Goal: Information Seeking & Learning: Find specific fact

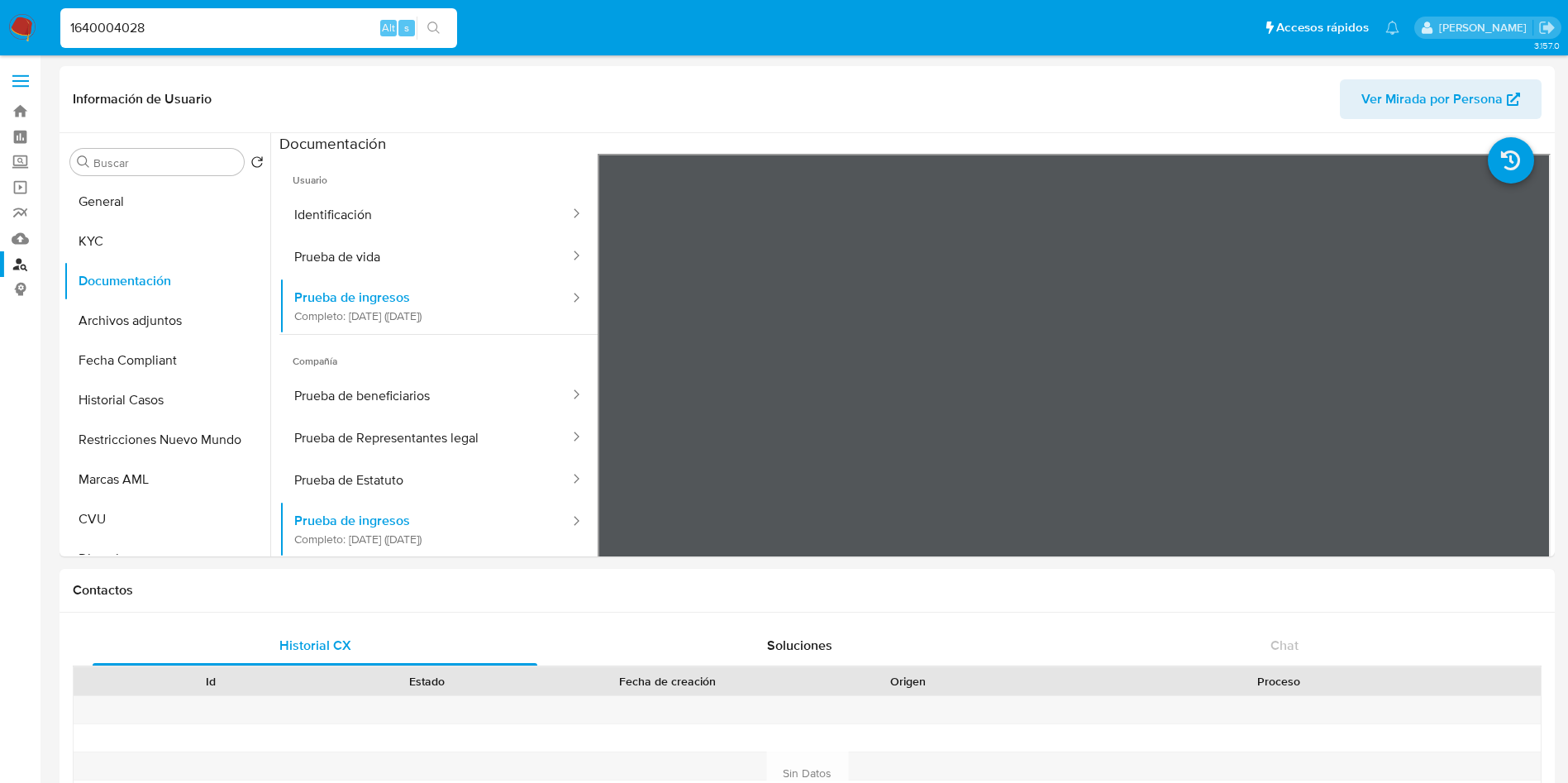
select select "10"
click at [140, 317] on button "Archivos adjuntos" at bounding box center [160, 320] width 193 height 39
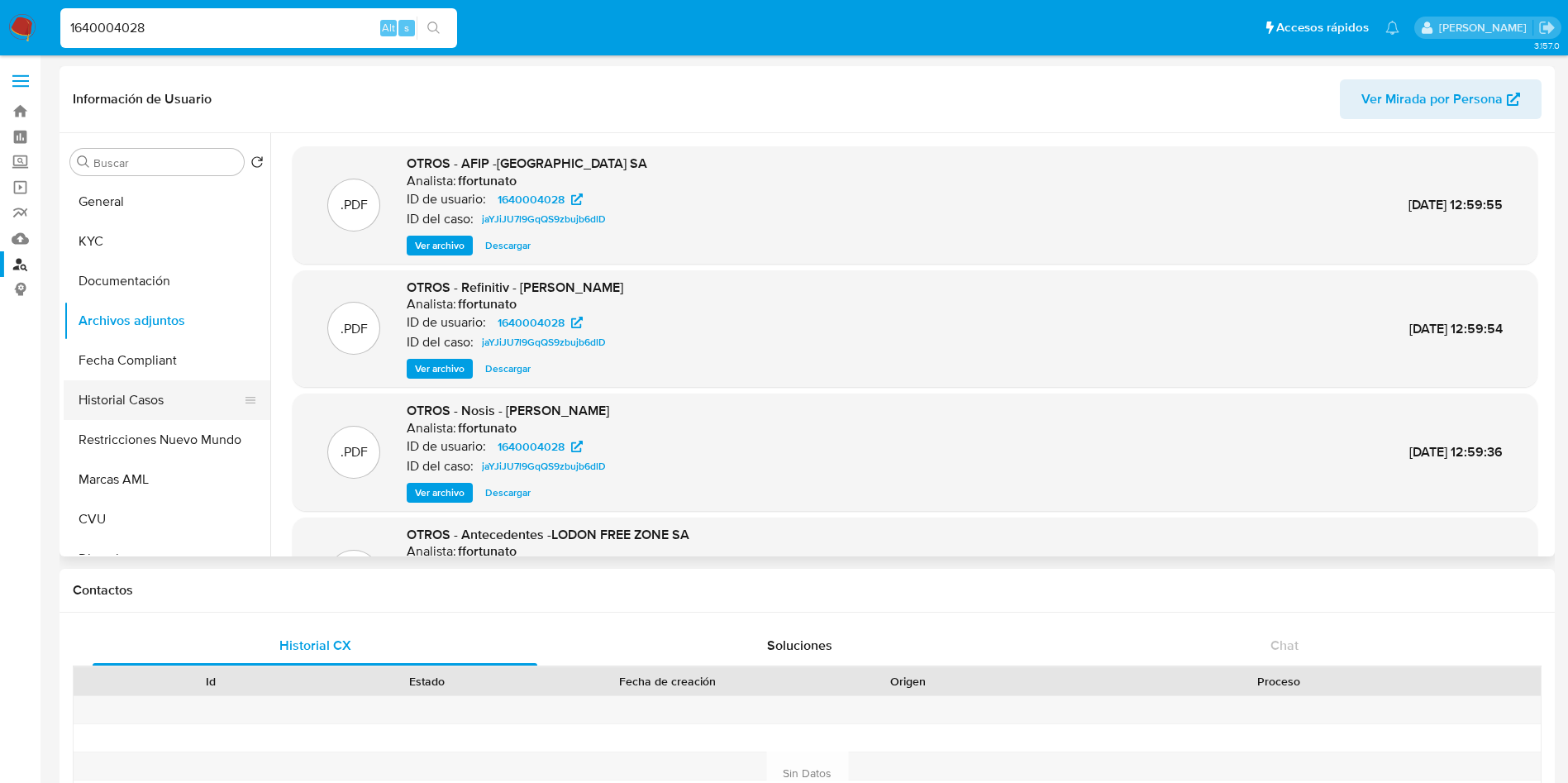
click at [132, 400] on button "Historial Casos" at bounding box center [160, 399] width 193 height 39
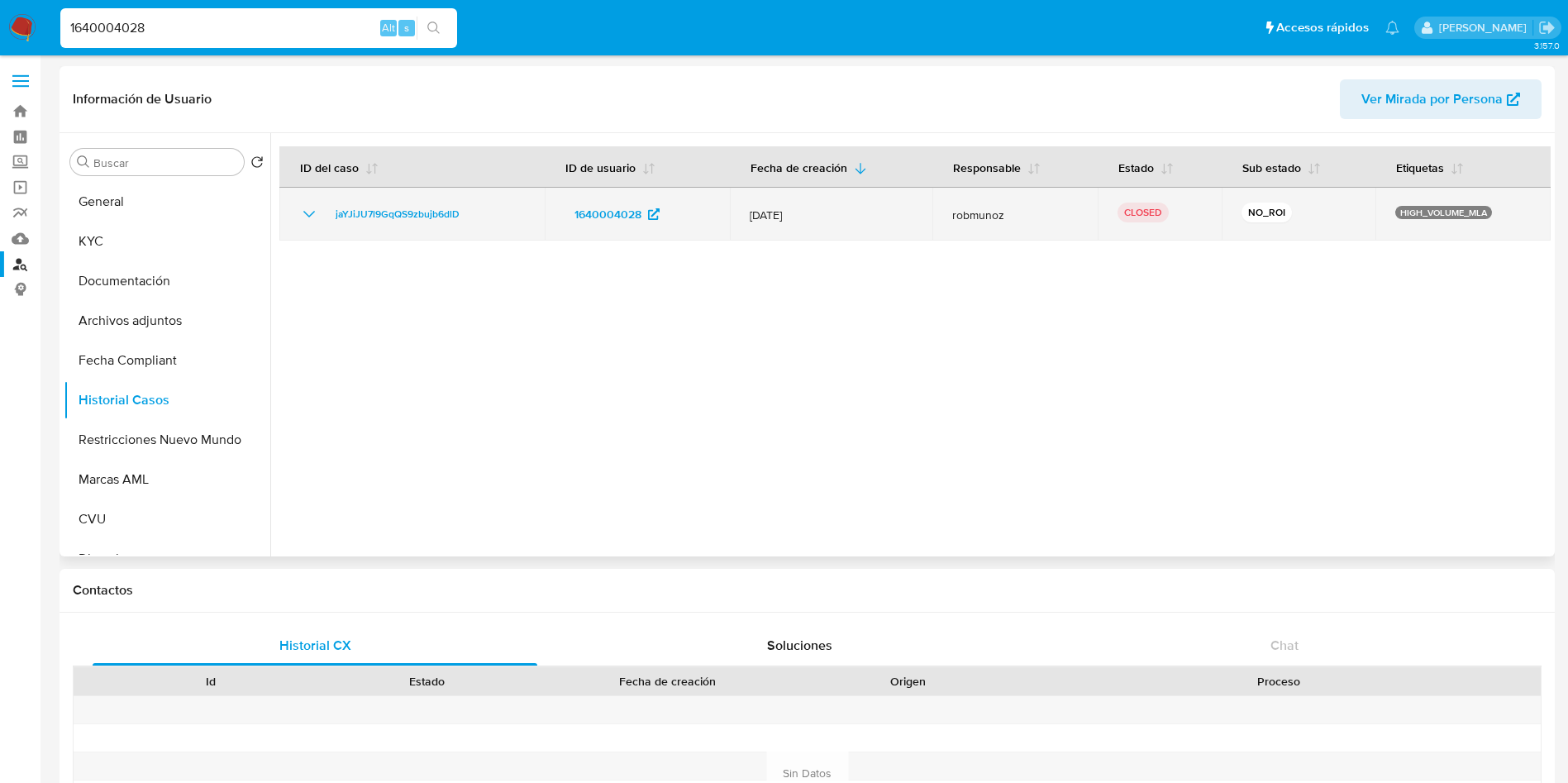
click at [304, 210] on icon "Mostrar/Ocultar" at bounding box center [309, 214] width 20 height 20
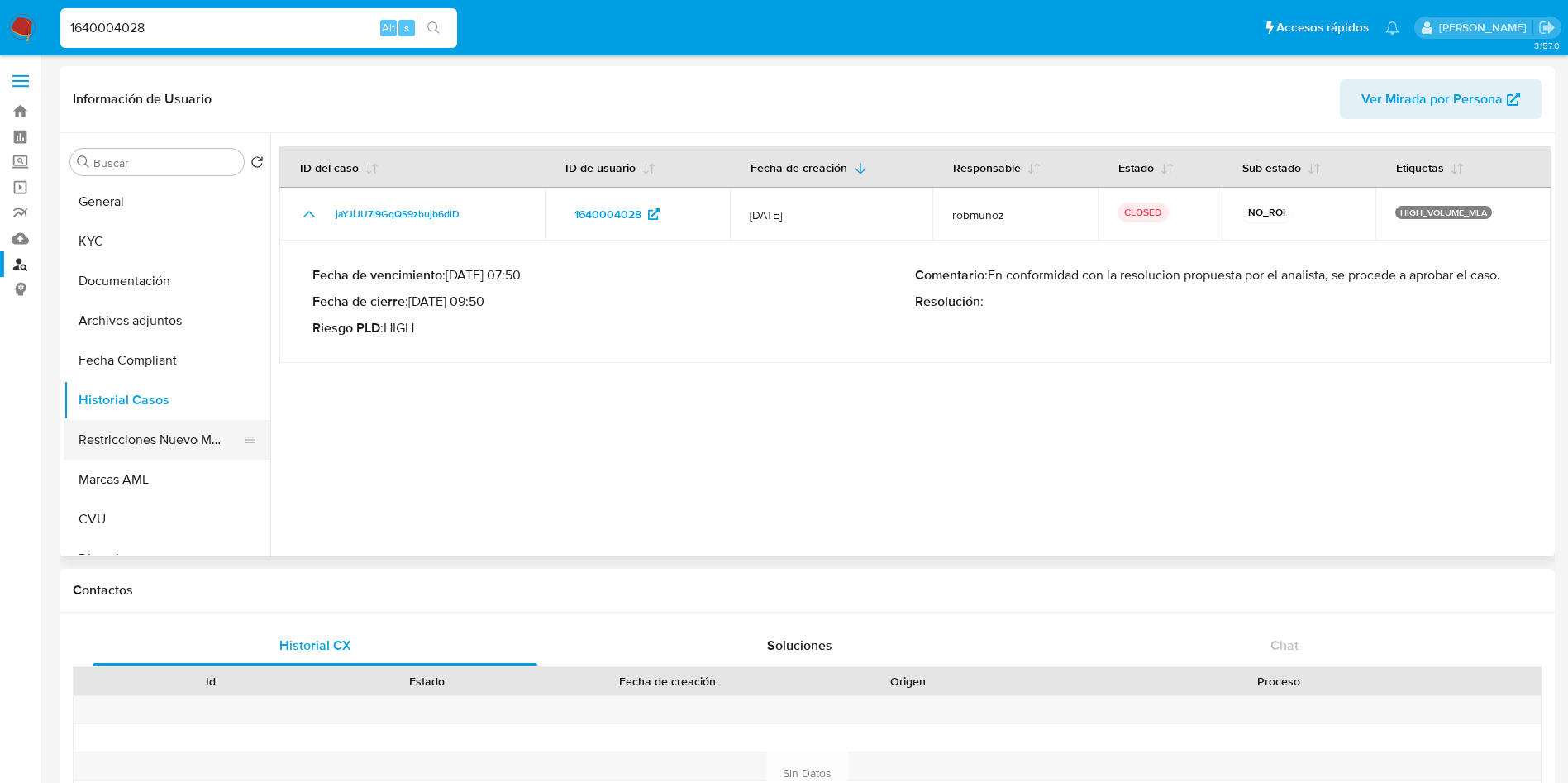
click at [122, 437] on button "Restricciones Nuevo Mundo" at bounding box center [160, 440] width 193 height 39
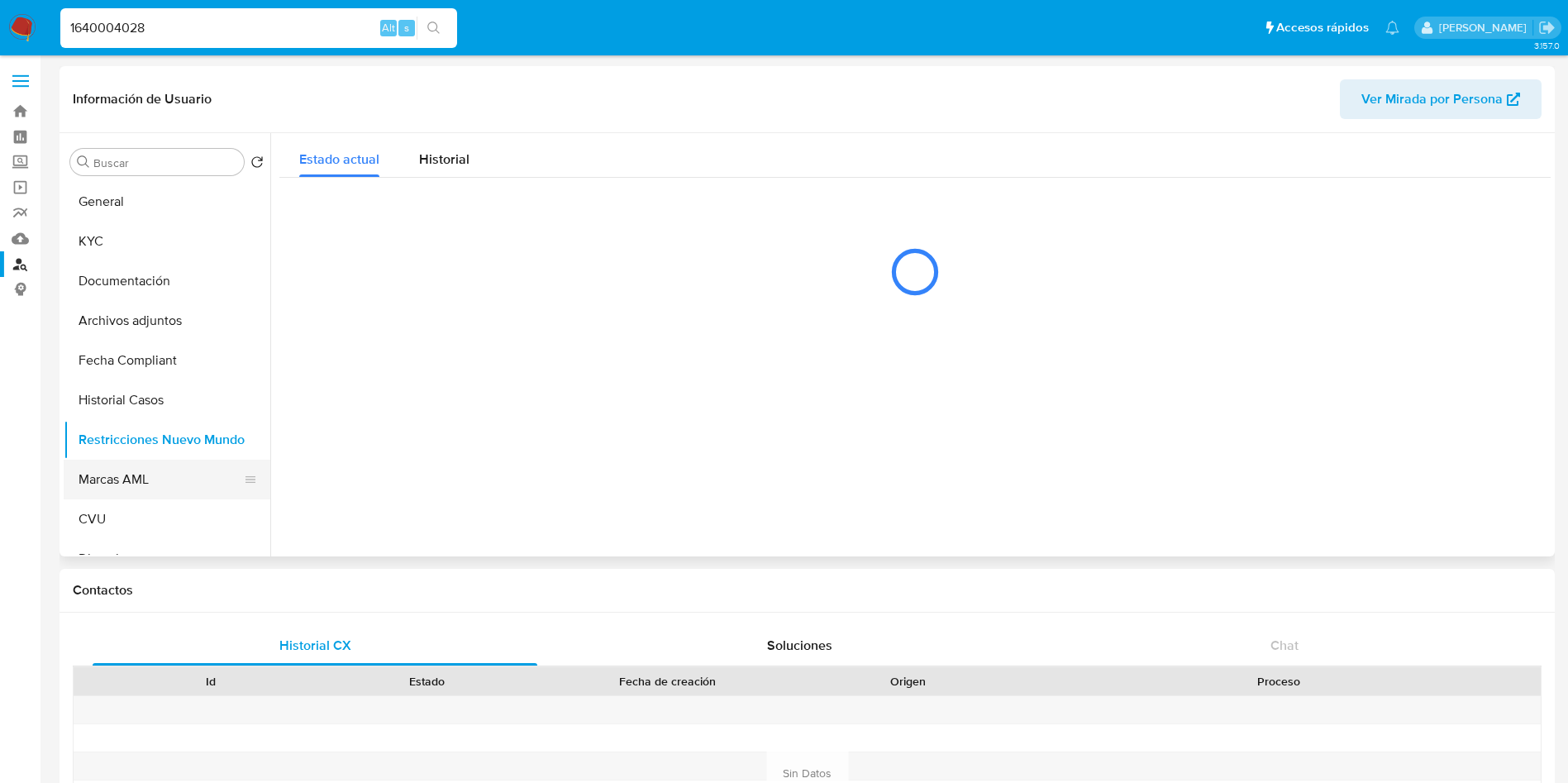
scroll to position [248, 0]
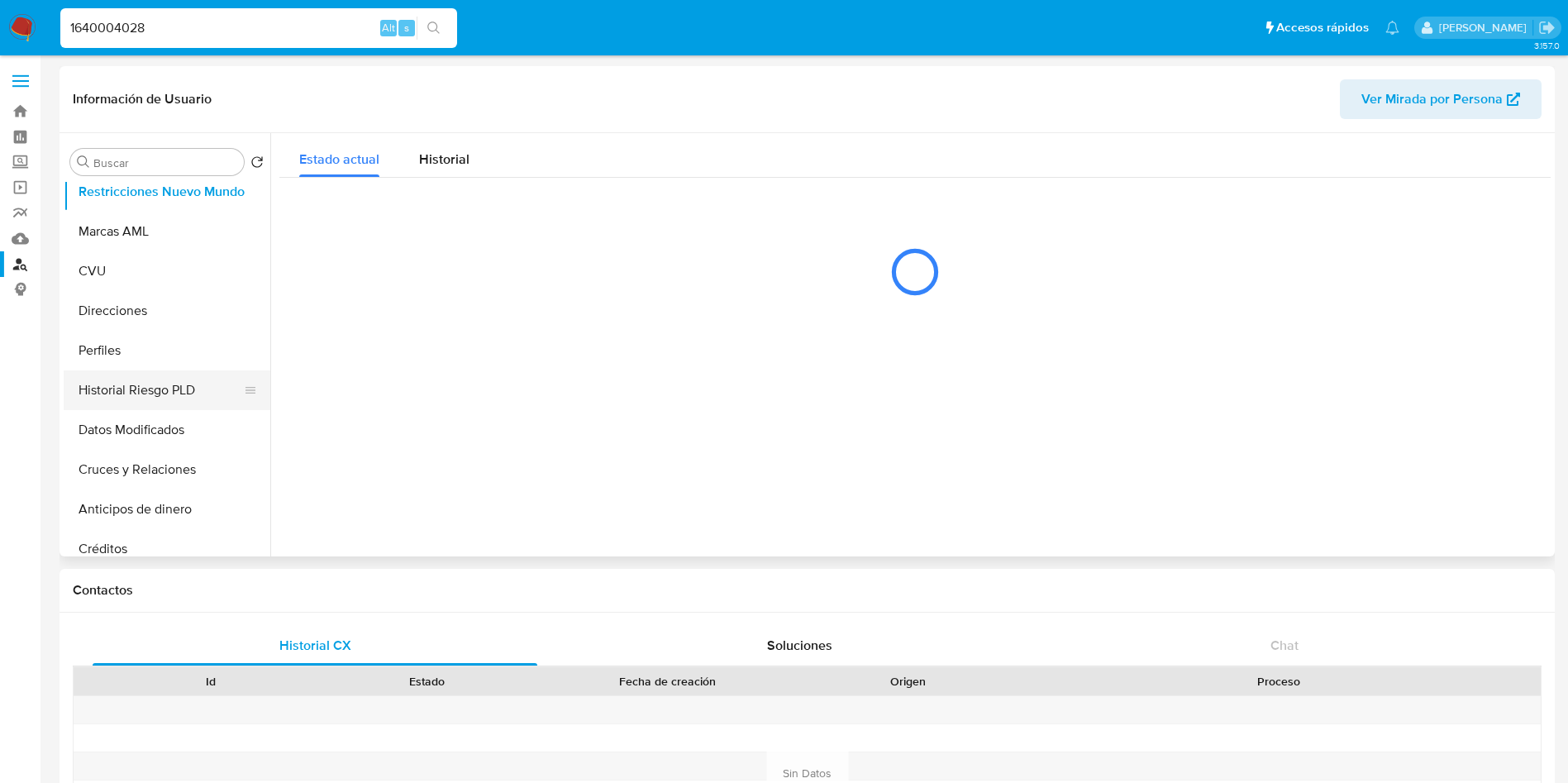
click at [138, 386] on button "Historial Riesgo PLD" at bounding box center [160, 390] width 193 height 39
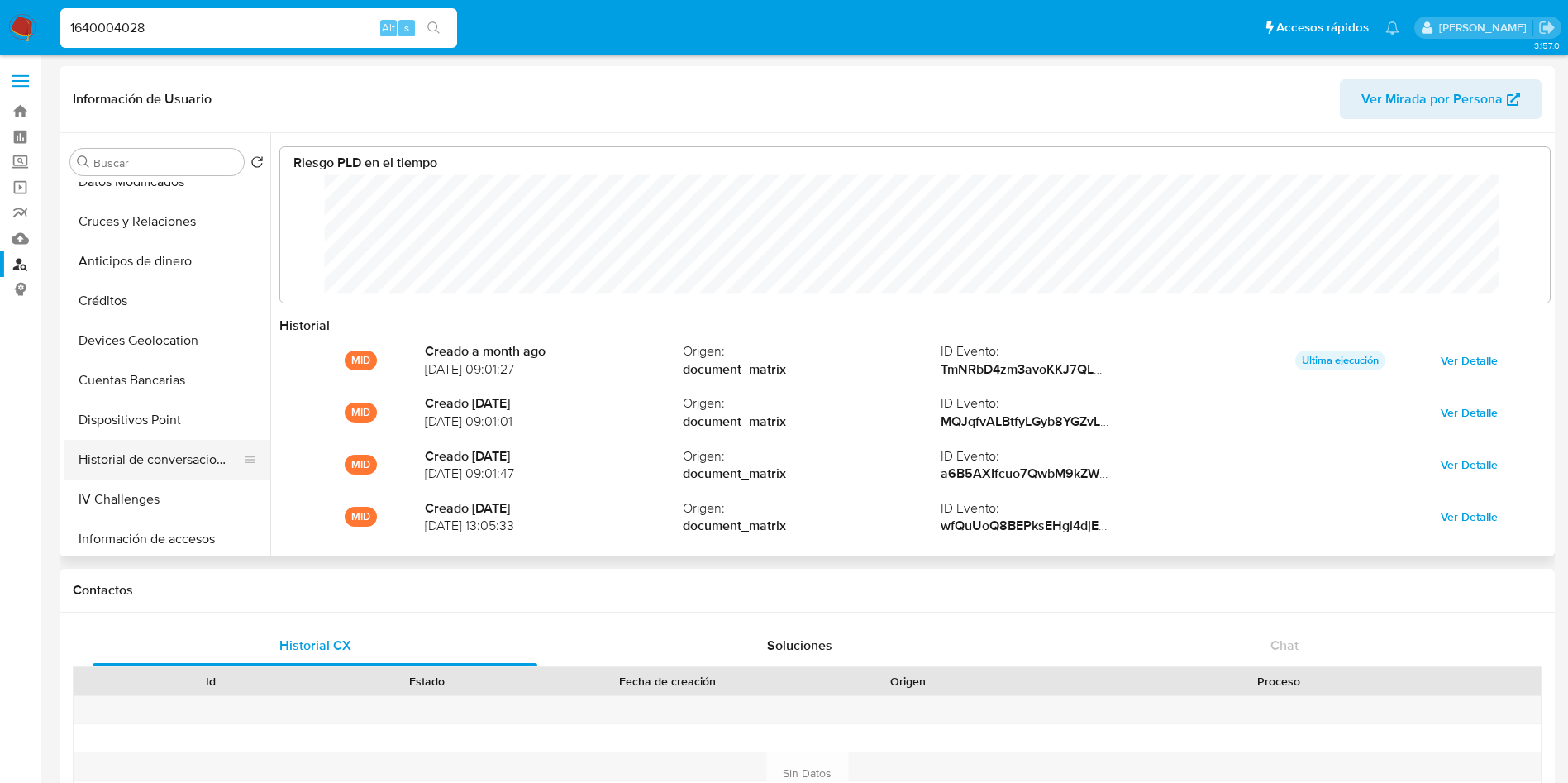
scroll to position [0, 0]
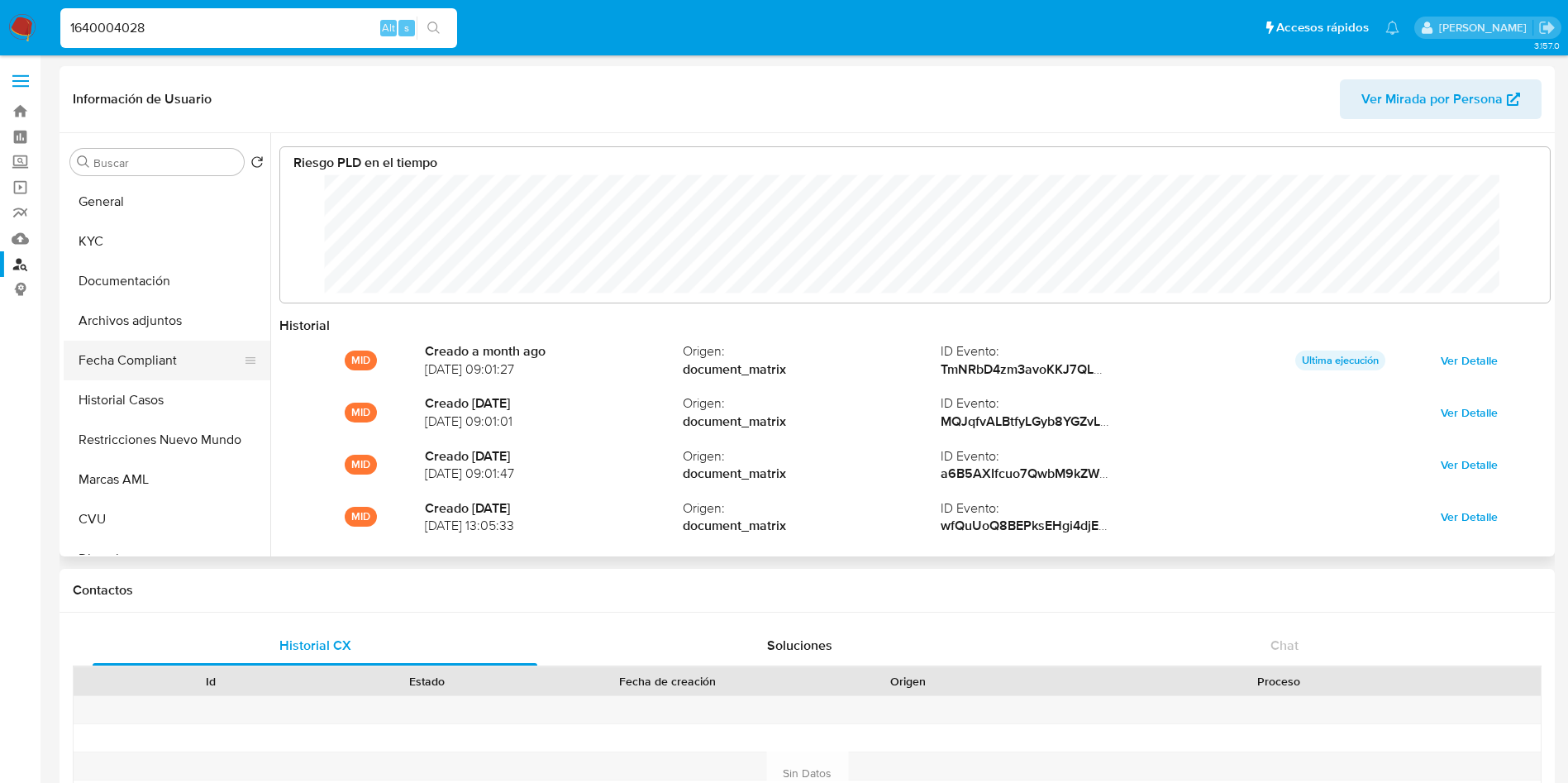
click at [138, 357] on button "Fecha Compliant" at bounding box center [160, 360] width 193 height 39
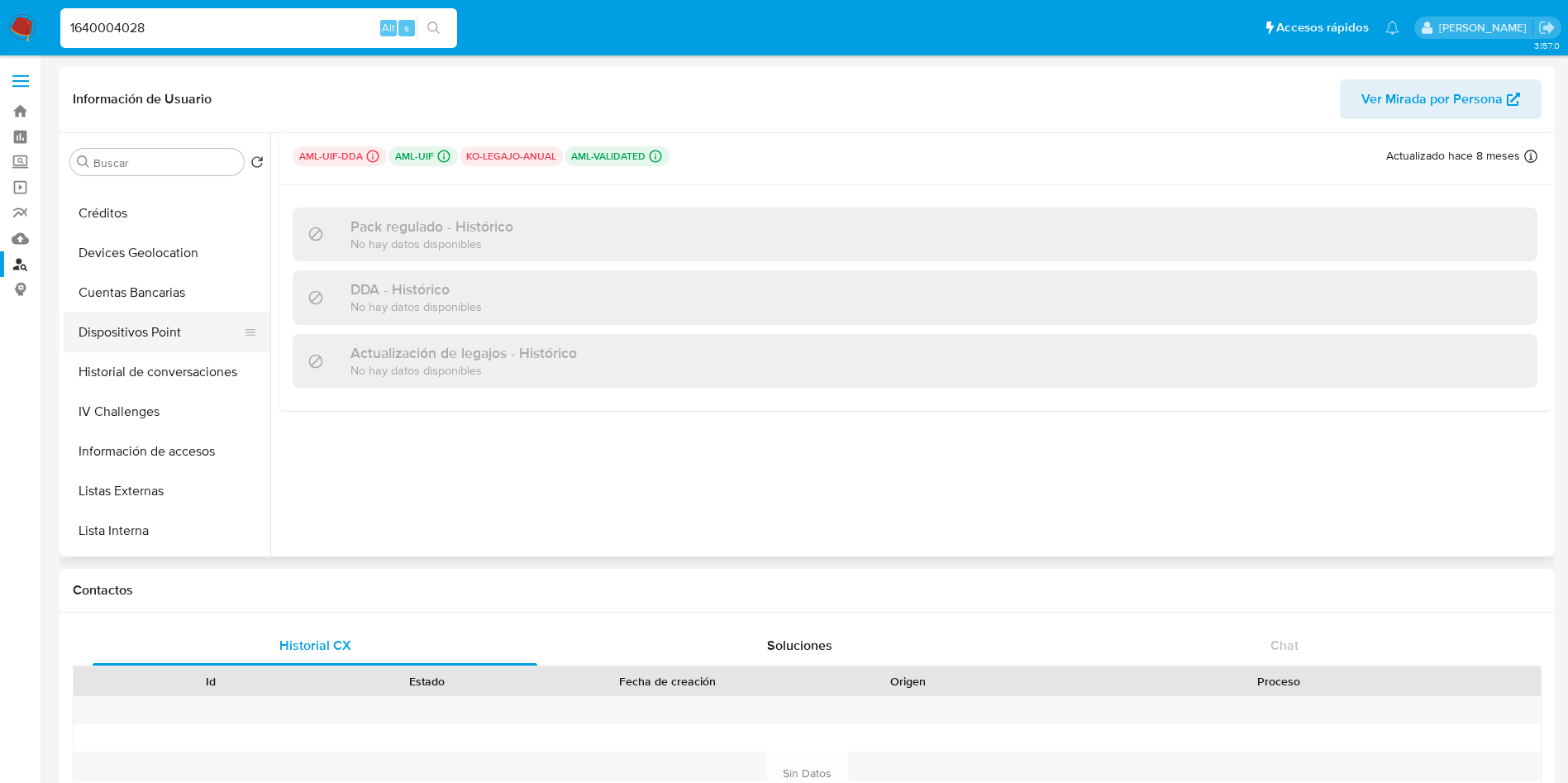
scroll to position [620, 0]
click at [149, 384] on button "IV Challenges" at bounding box center [160, 375] width 193 height 39
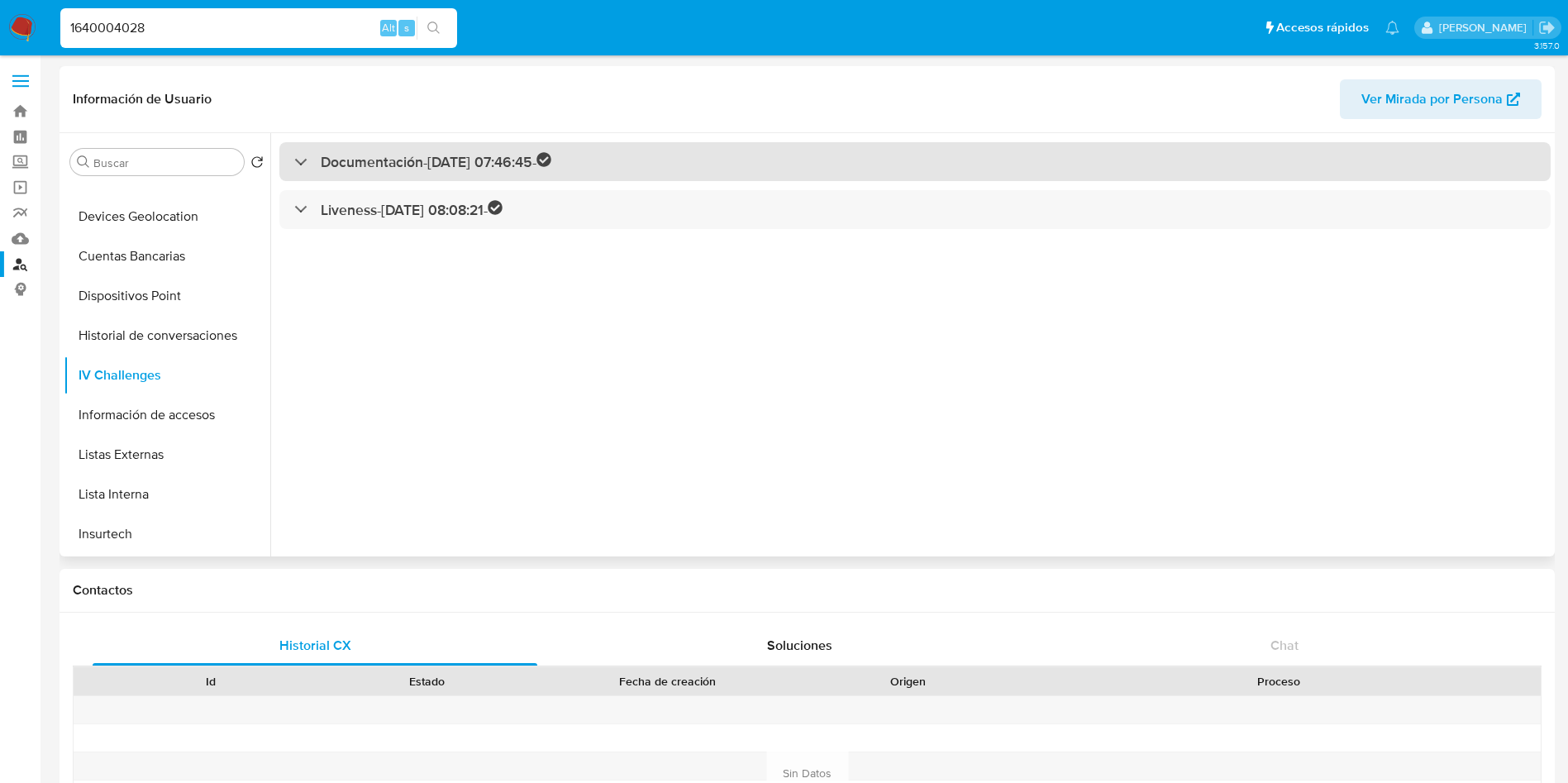
click at [295, 164] on div "Documentación - 22/01/2024 07:46:45 -" at bounding box center [422, 162] width 257 height 19
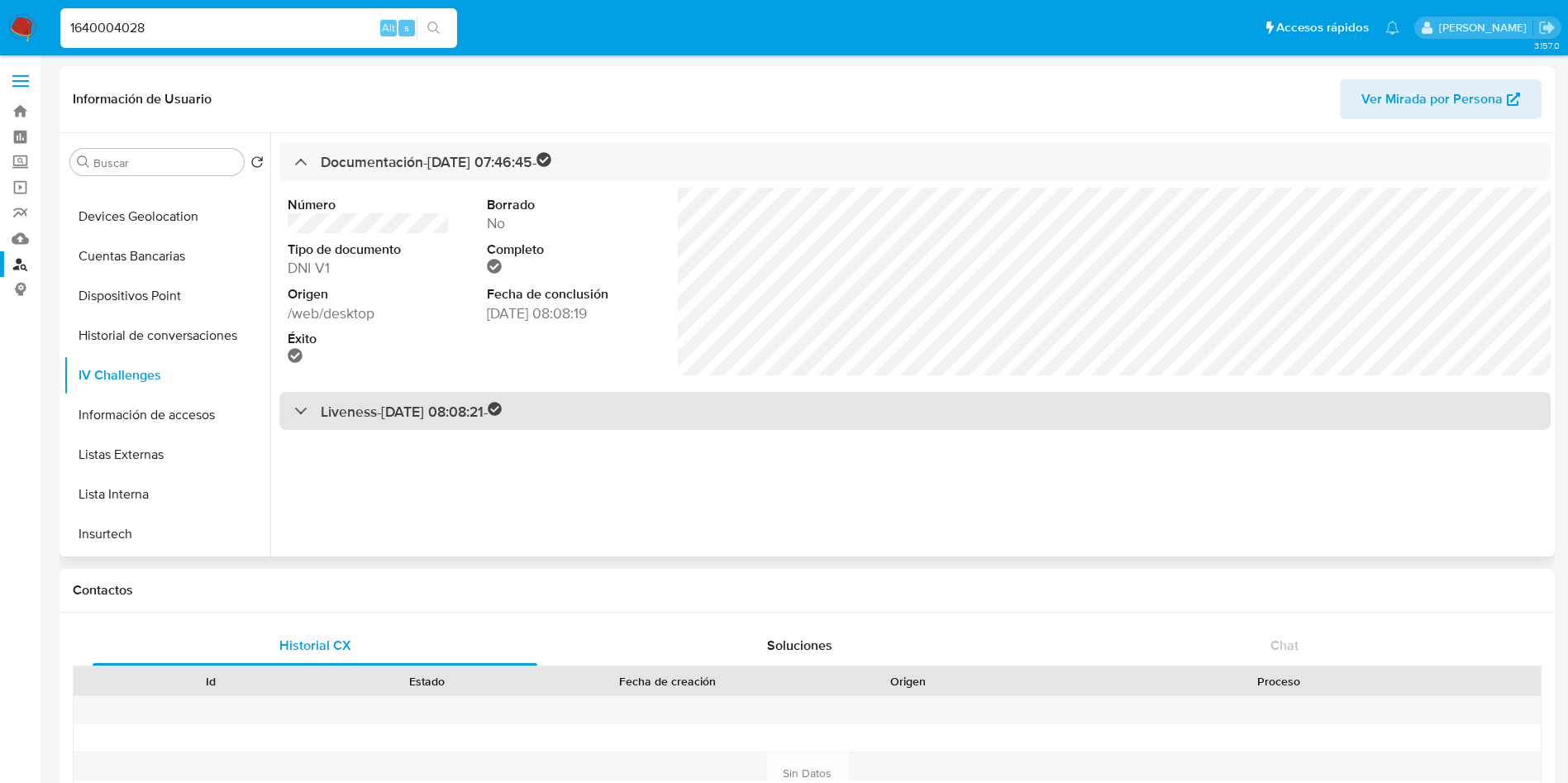
click at [294, 410] on div at bounding box center [294, 410] width 0 height 0
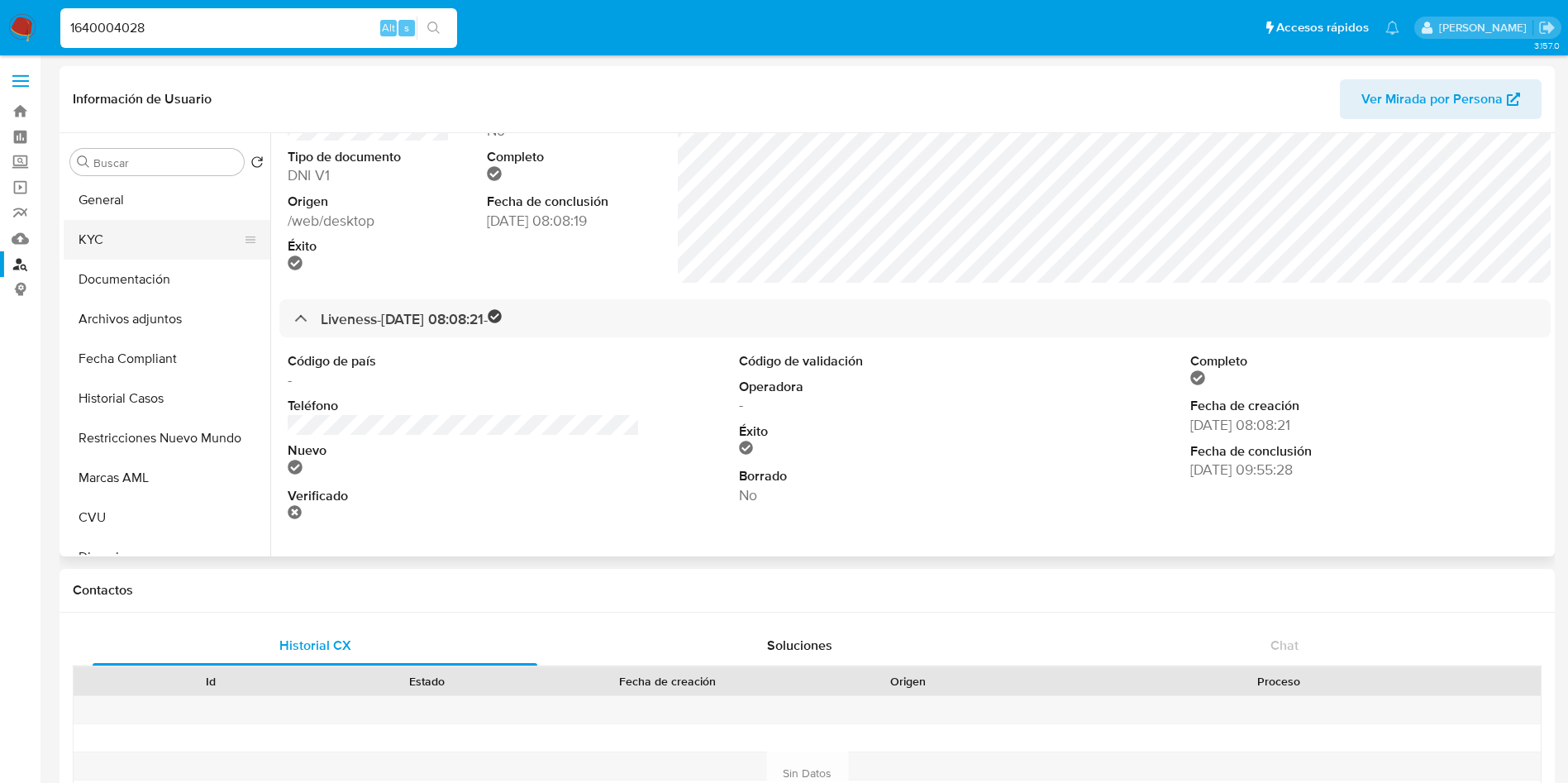
scroll to position [0, 0]
click at [129, 229] on button "KYC" at bounding box center [160, 240] width 193 height 39
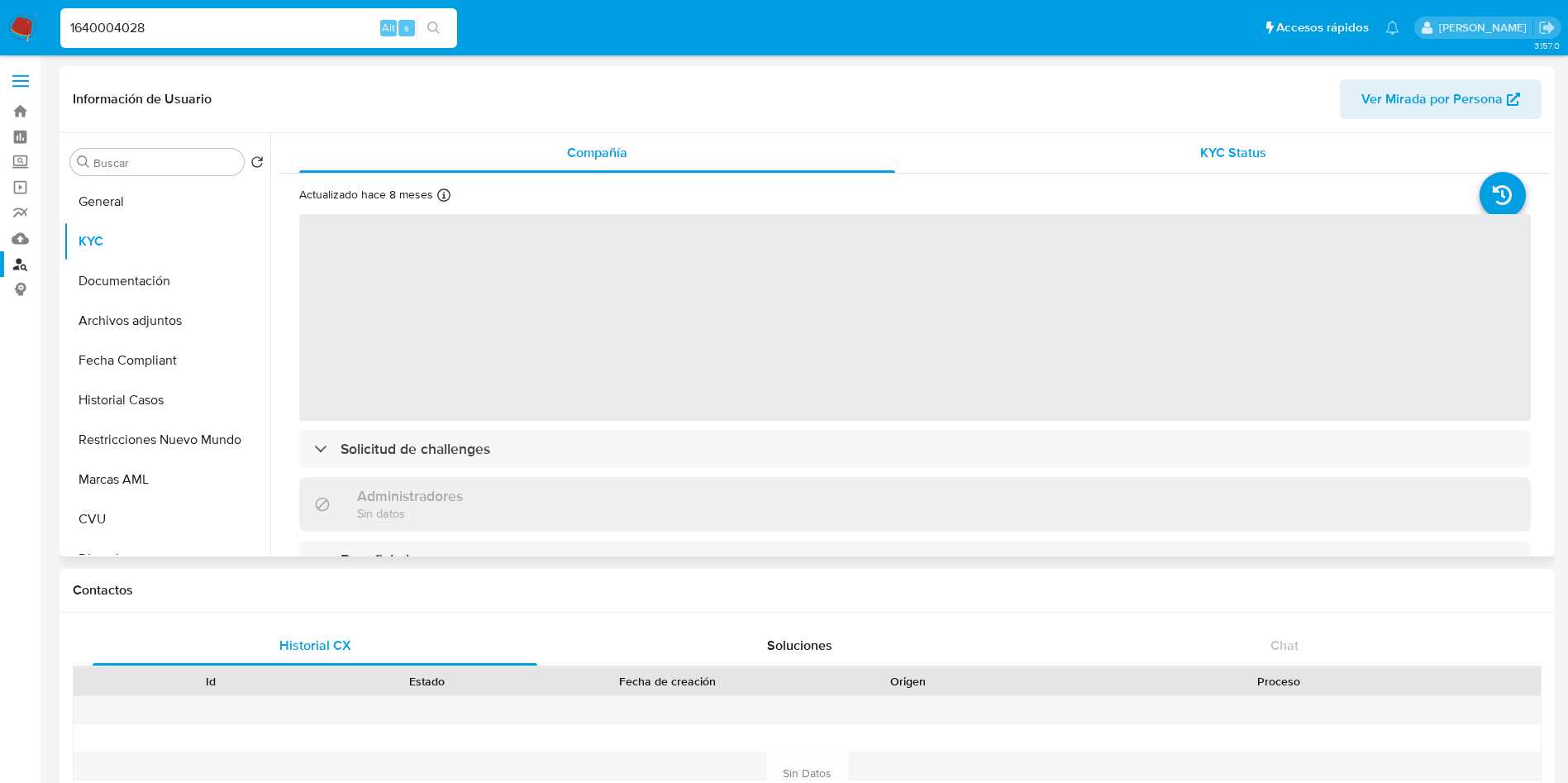
click at [1108, 157] on div "KYC Status" at bounding box center [1232, 152] width 596 height 39
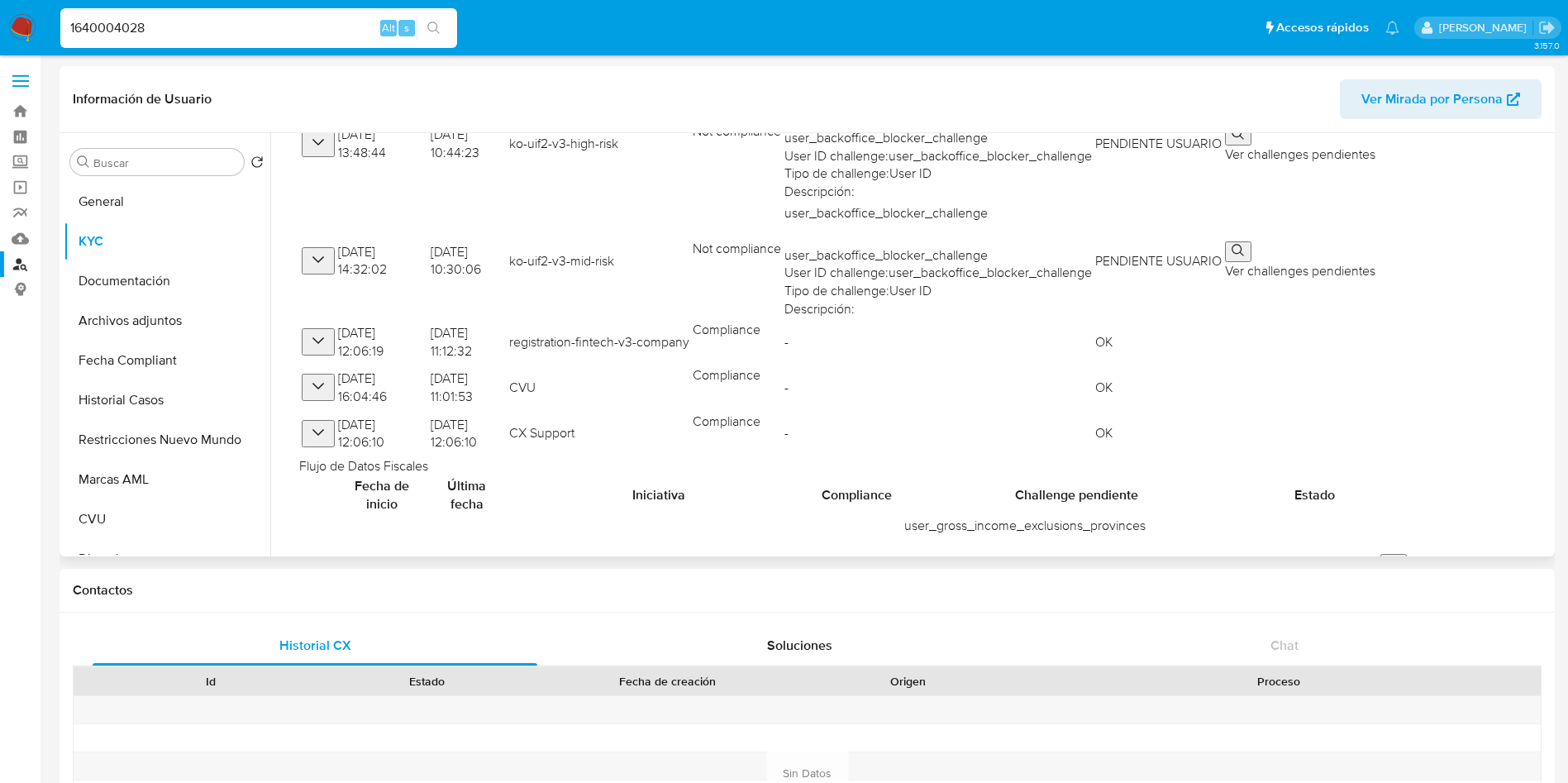
scroll to position [38, 0]
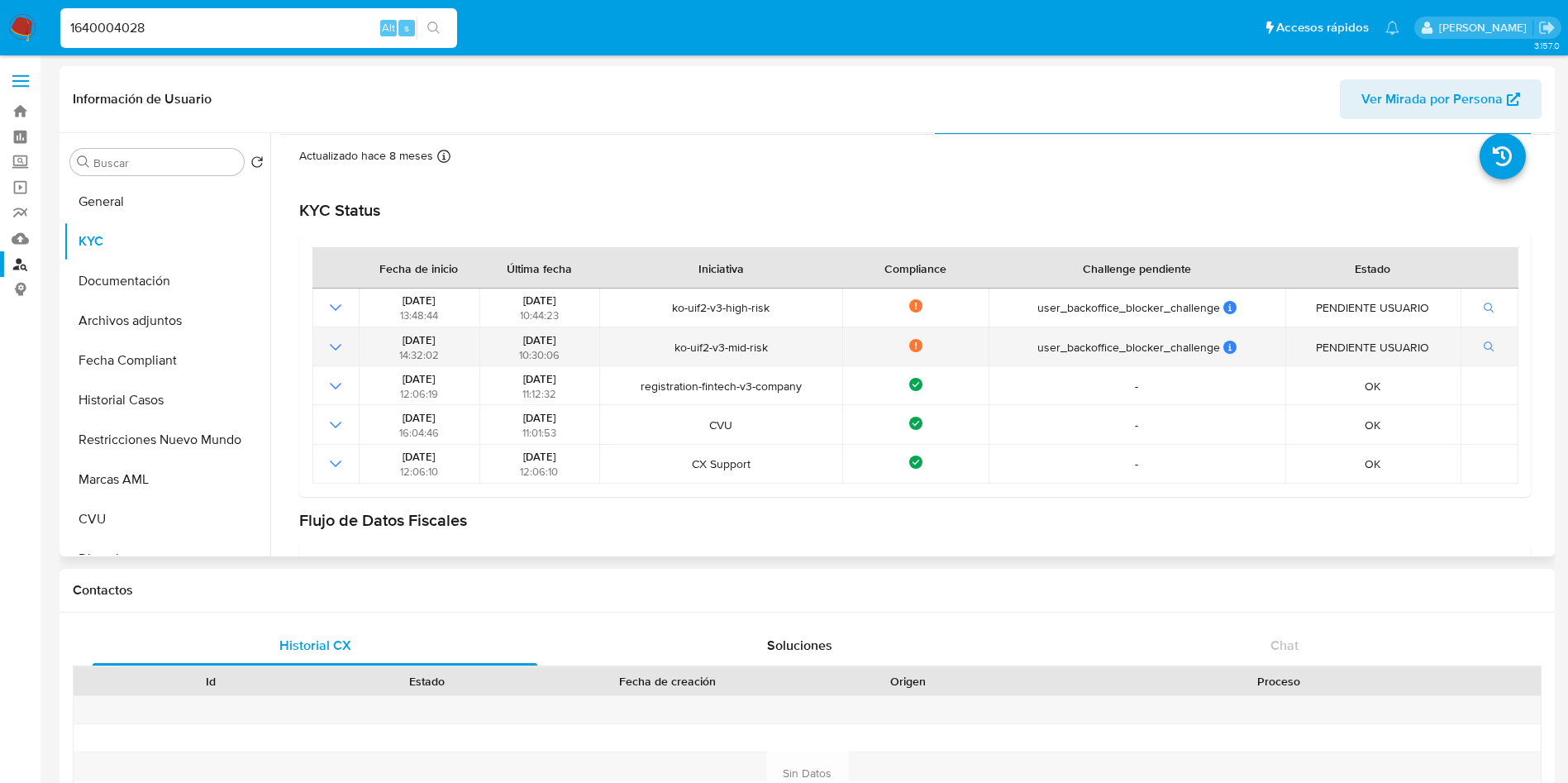
click at [330, 342] on icon "Mostrar operación" at bounding box center [336, 347] width 20 height 20
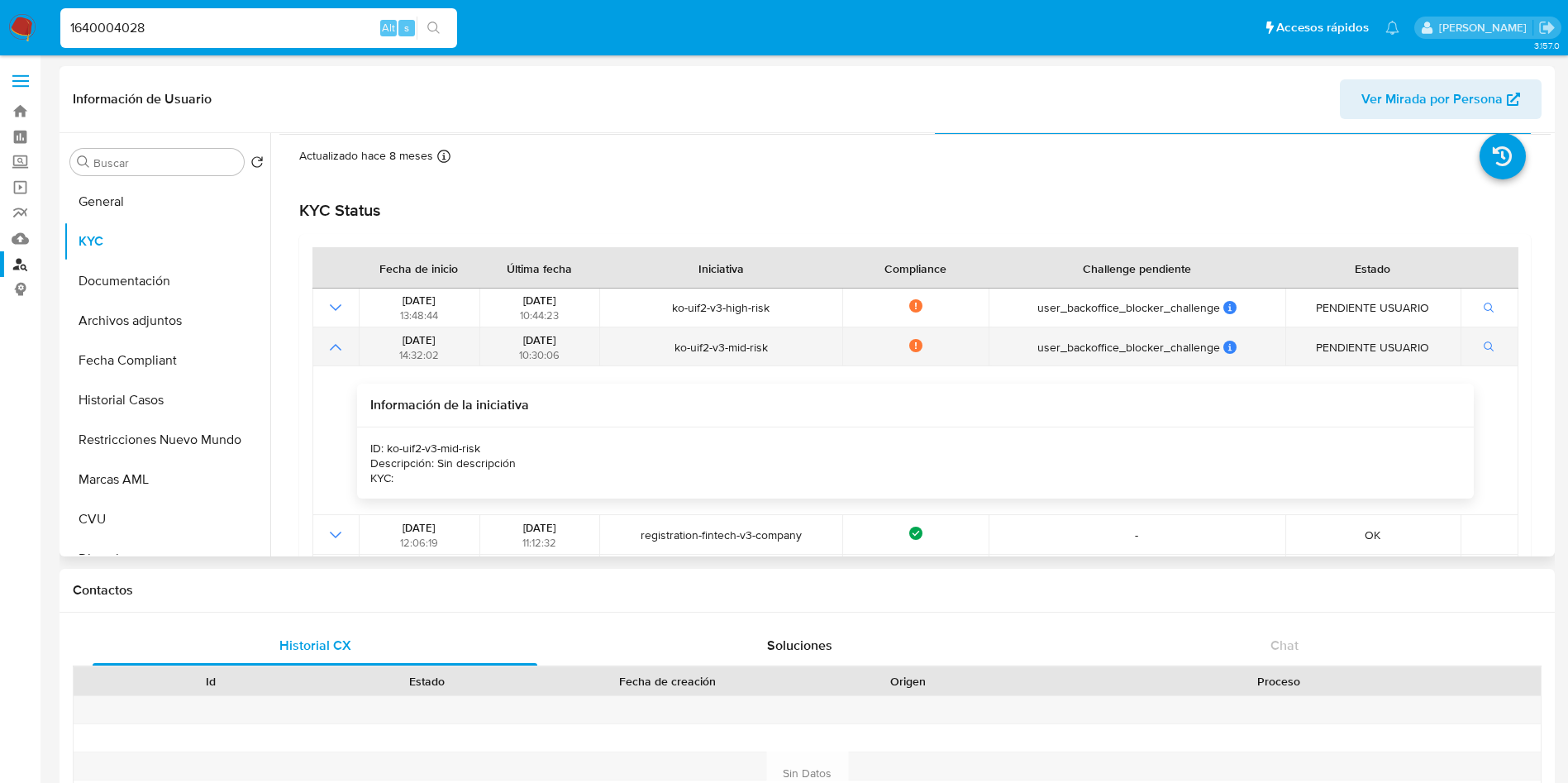
click at [915, 344] on icon at bounding box center [916, 344] width 2 height 4
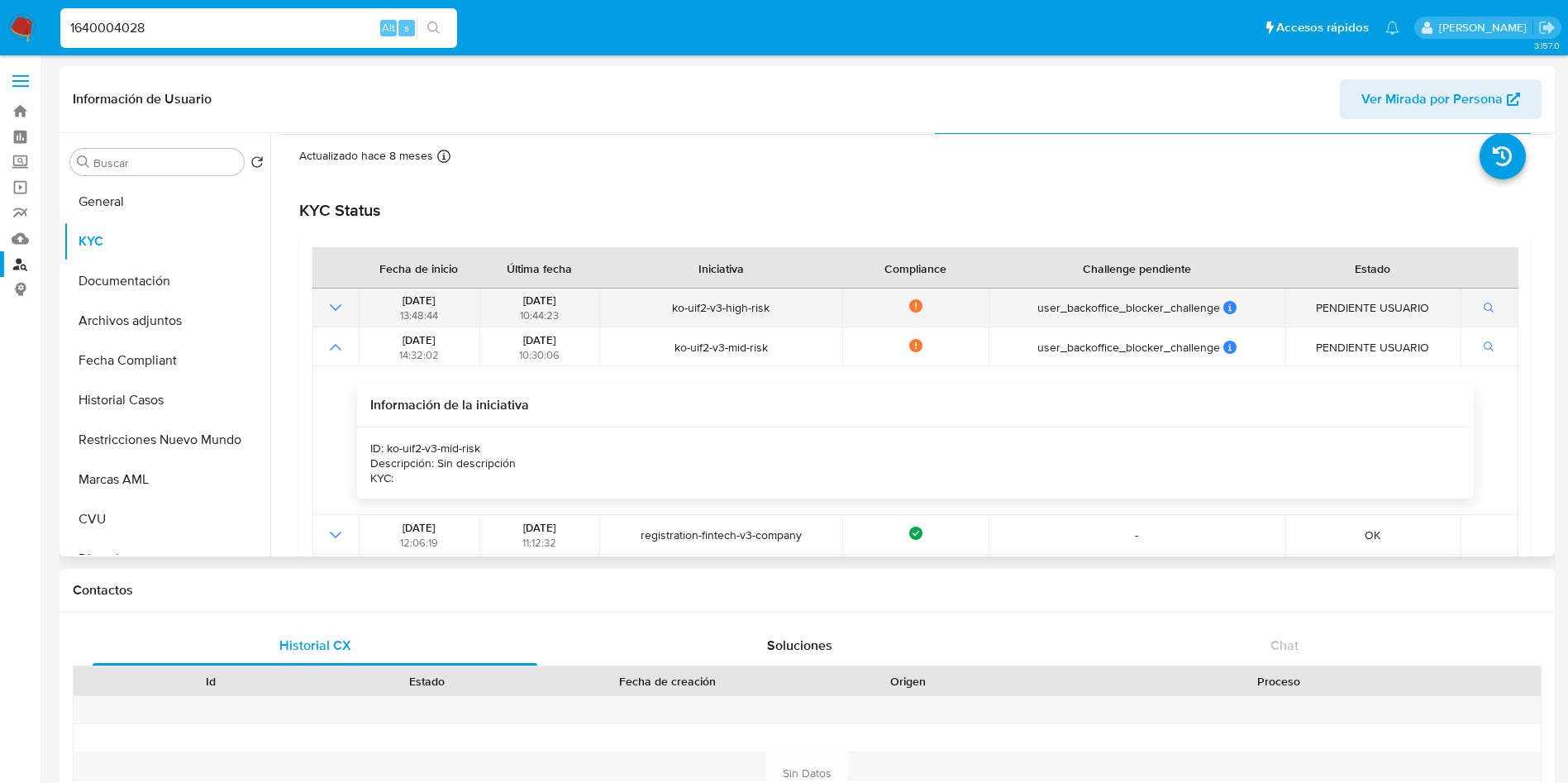
click at [912, 314] on div "Not compliance" at bounding box center [915, 307] width 136 height 16
click at [325, 309] on td at bounding box center [336, 308] width 46 height 38
click at [334, 309] on icon "Mostrar operación" at bounding box center [336, 307] width 12 height 7
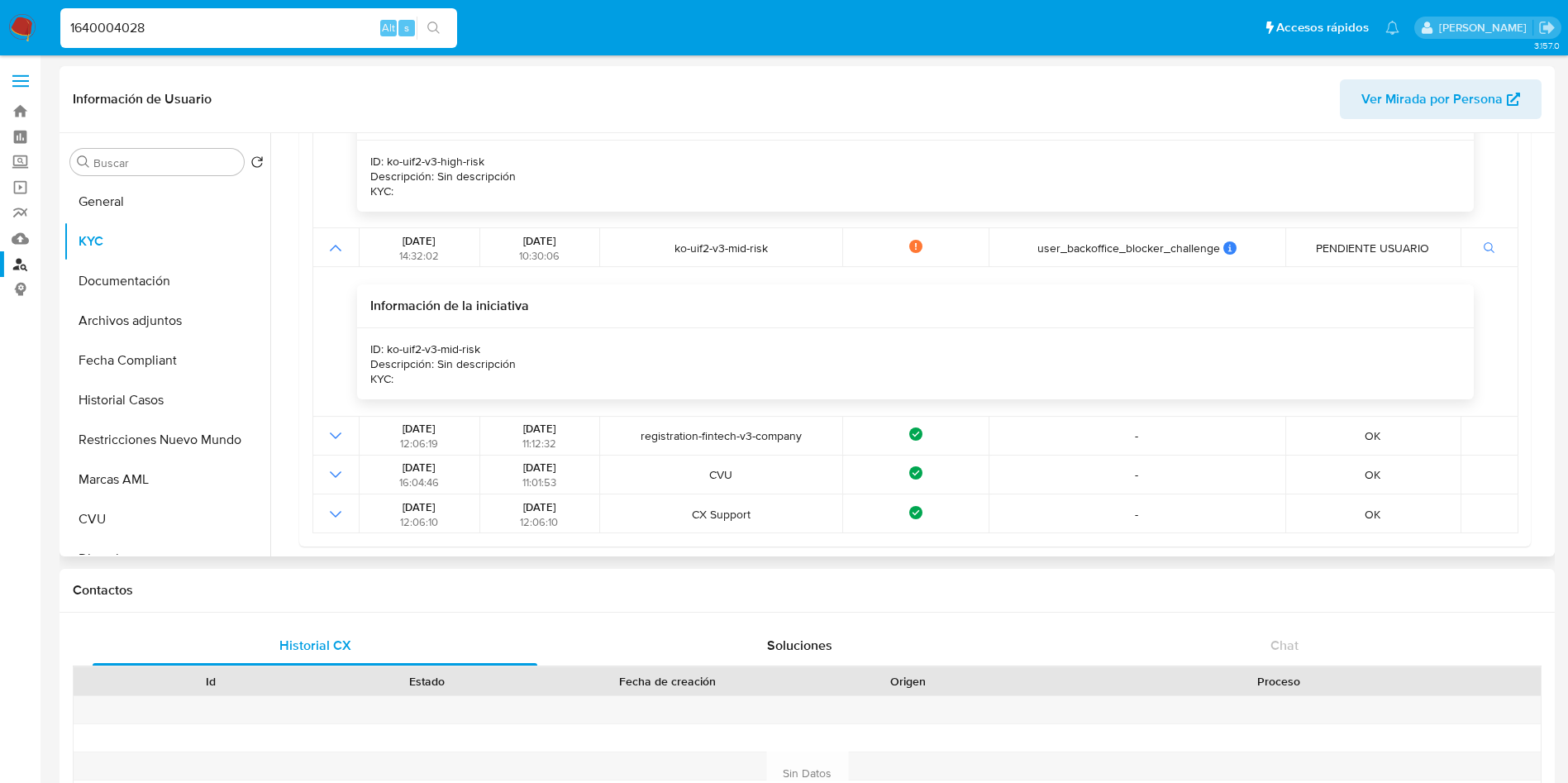
scroll to position [0, 0]
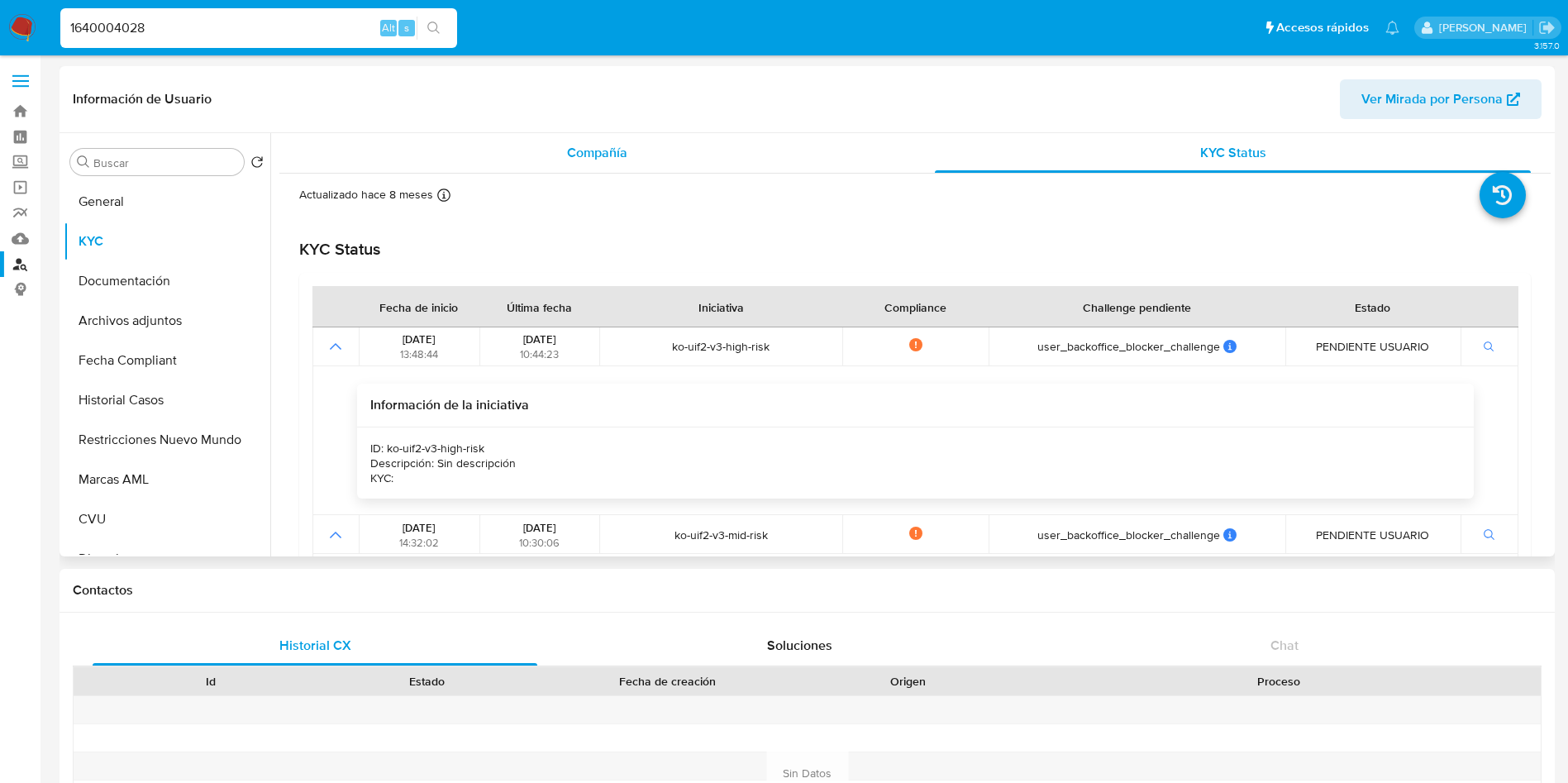
click at [669, 150] on div "Compañía" at bounding box center [597, 152] width 596 height 39
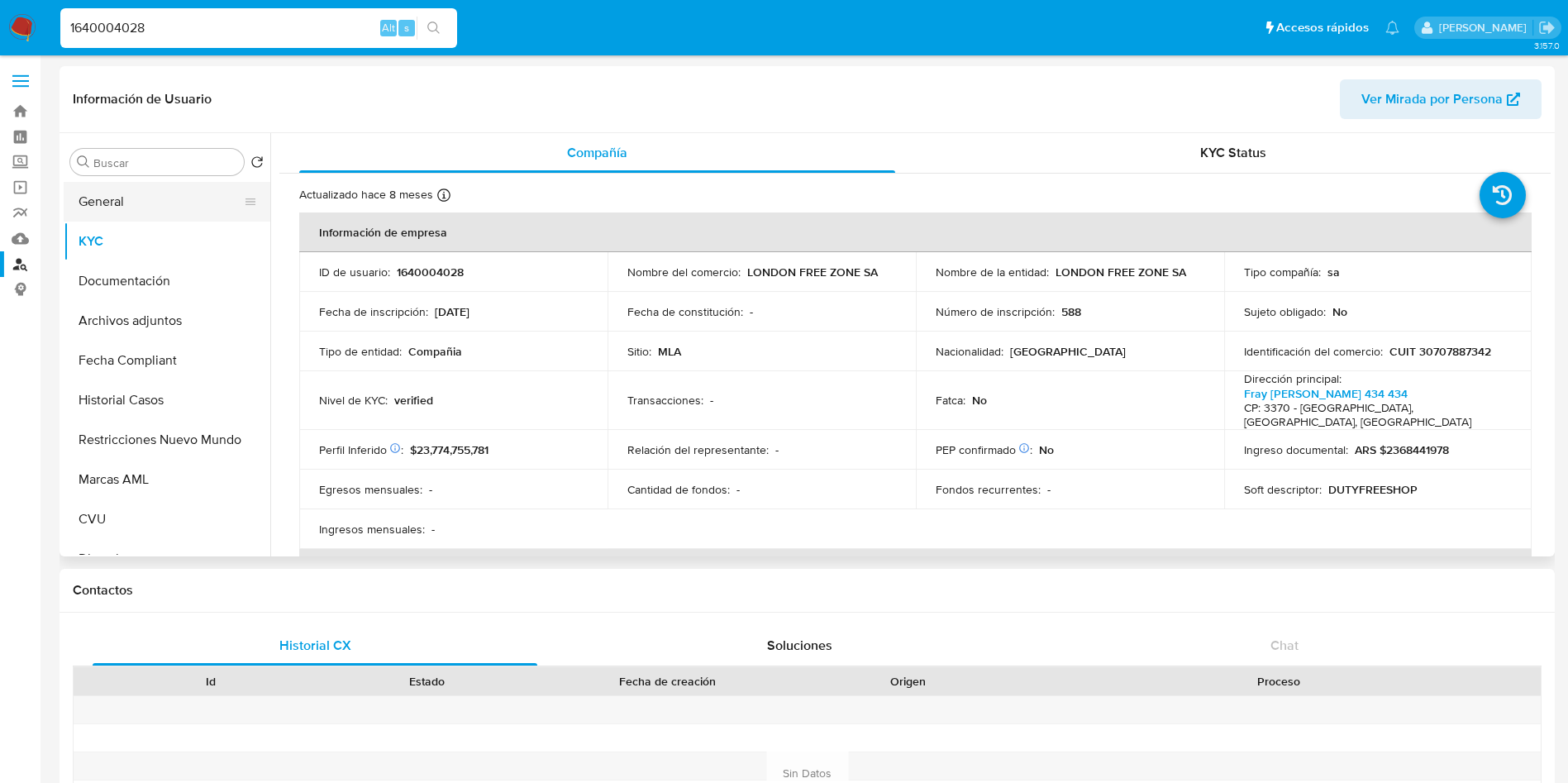
click at [121, 206] on button "General" at bounding box center [160, 201] width 193 height 39
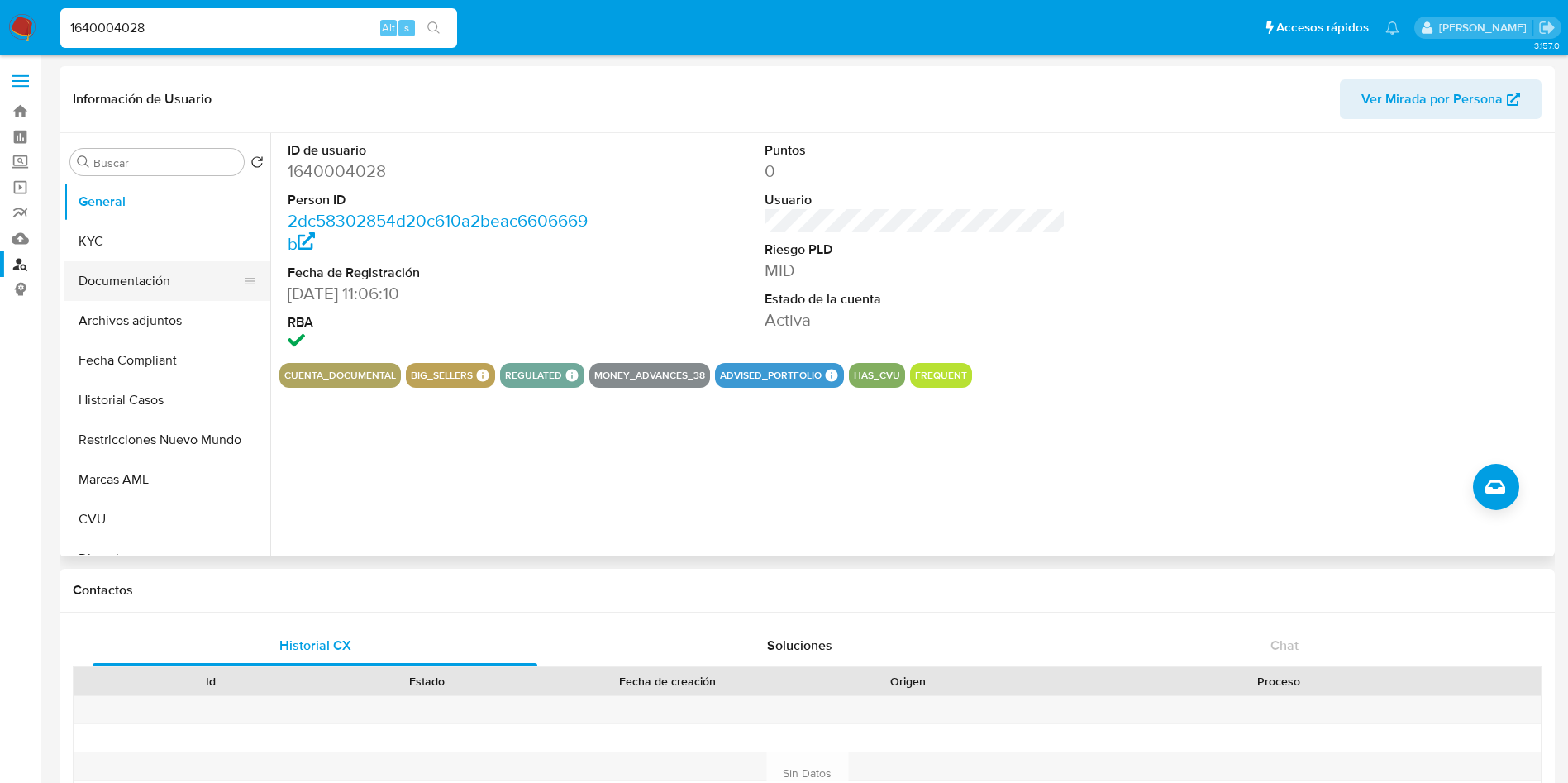
click at [141, 279] on button "Documentación" at bounding box center [160, 281] width 193 height 39
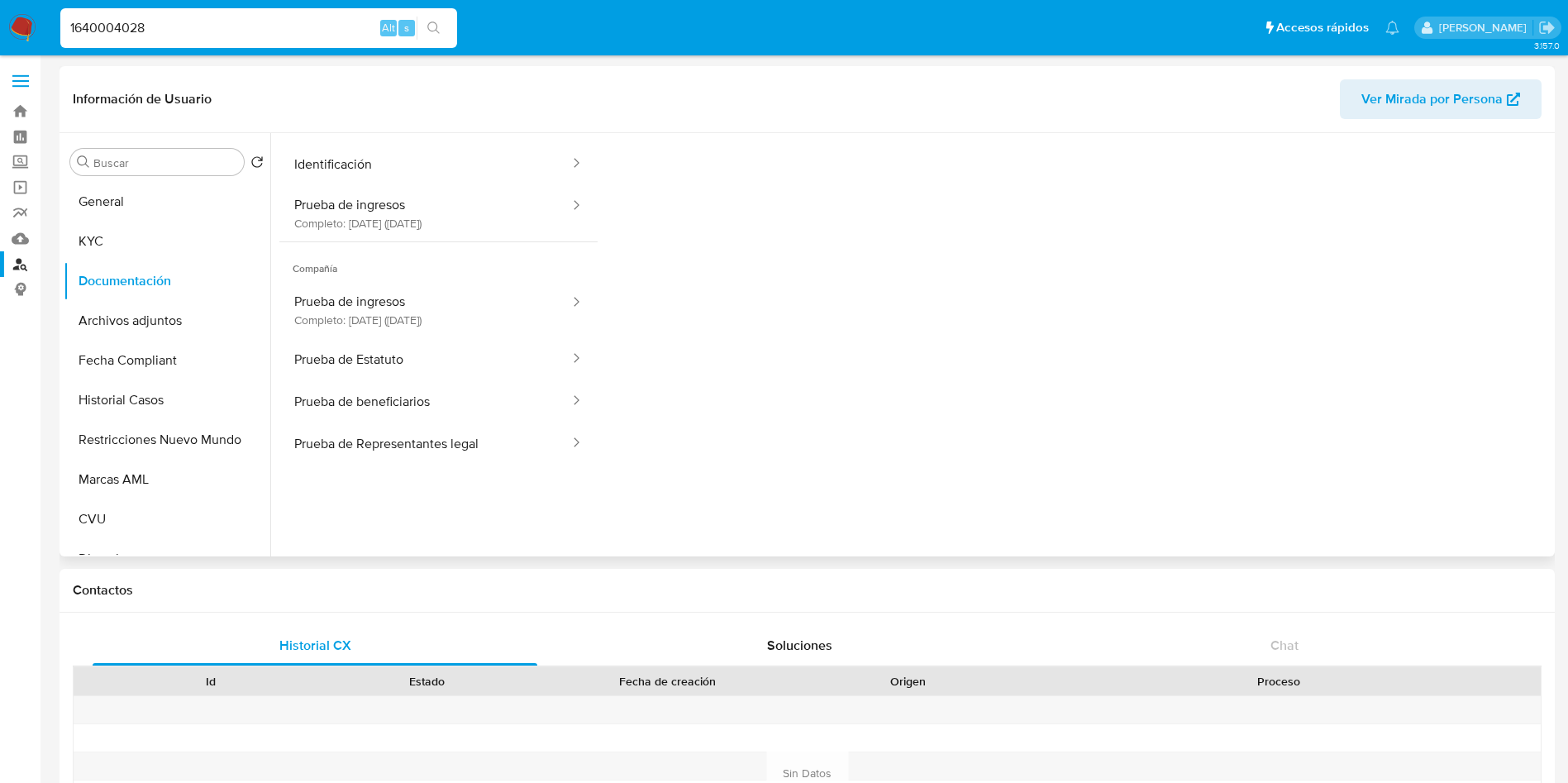
scroll to position [124, 0]
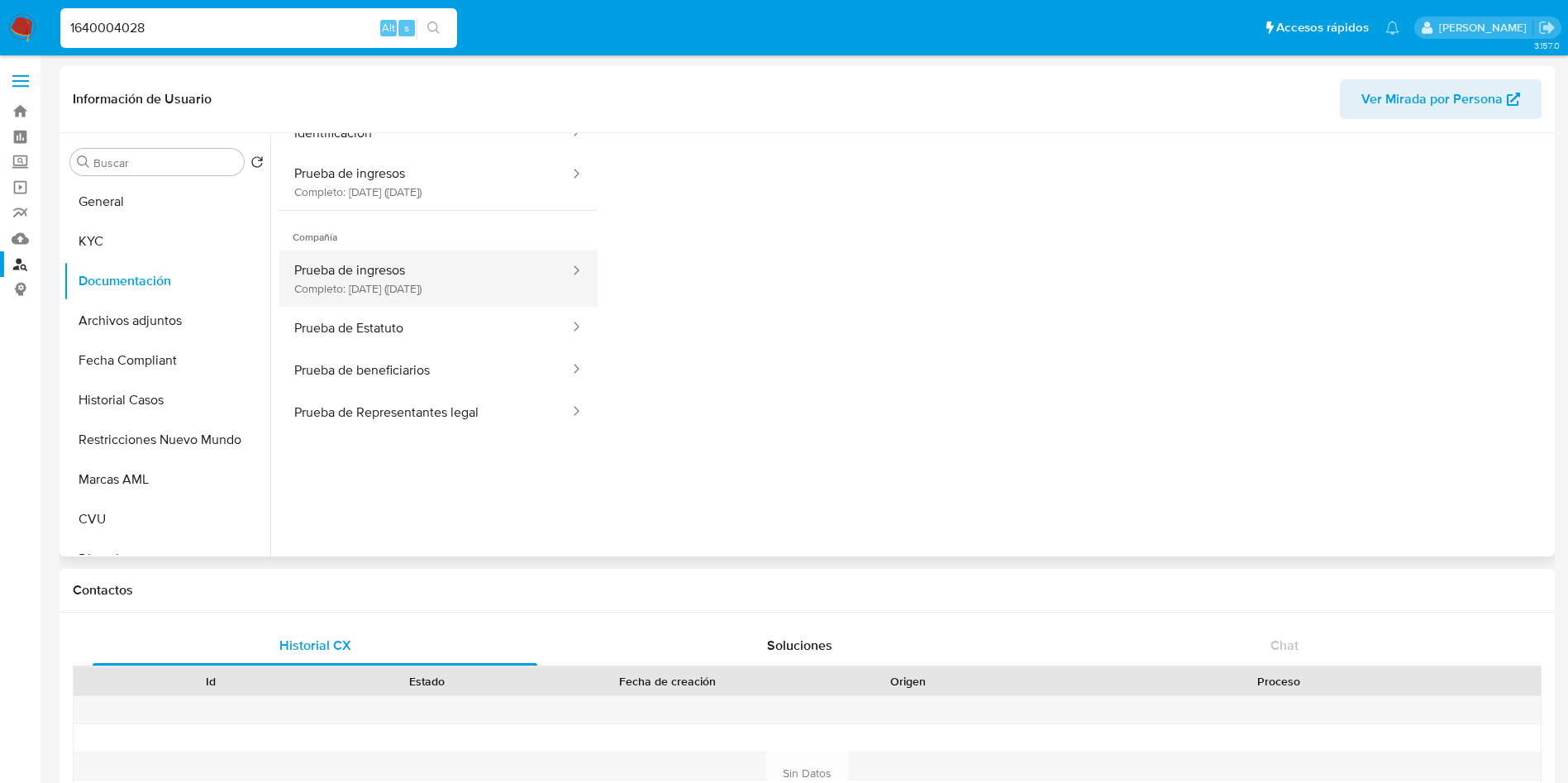
click at [358, 272] on button "Prueba de ingresos Completo: 01/07/2024 (hace un año)" at bounding box center [425, 278] width 291 height 56
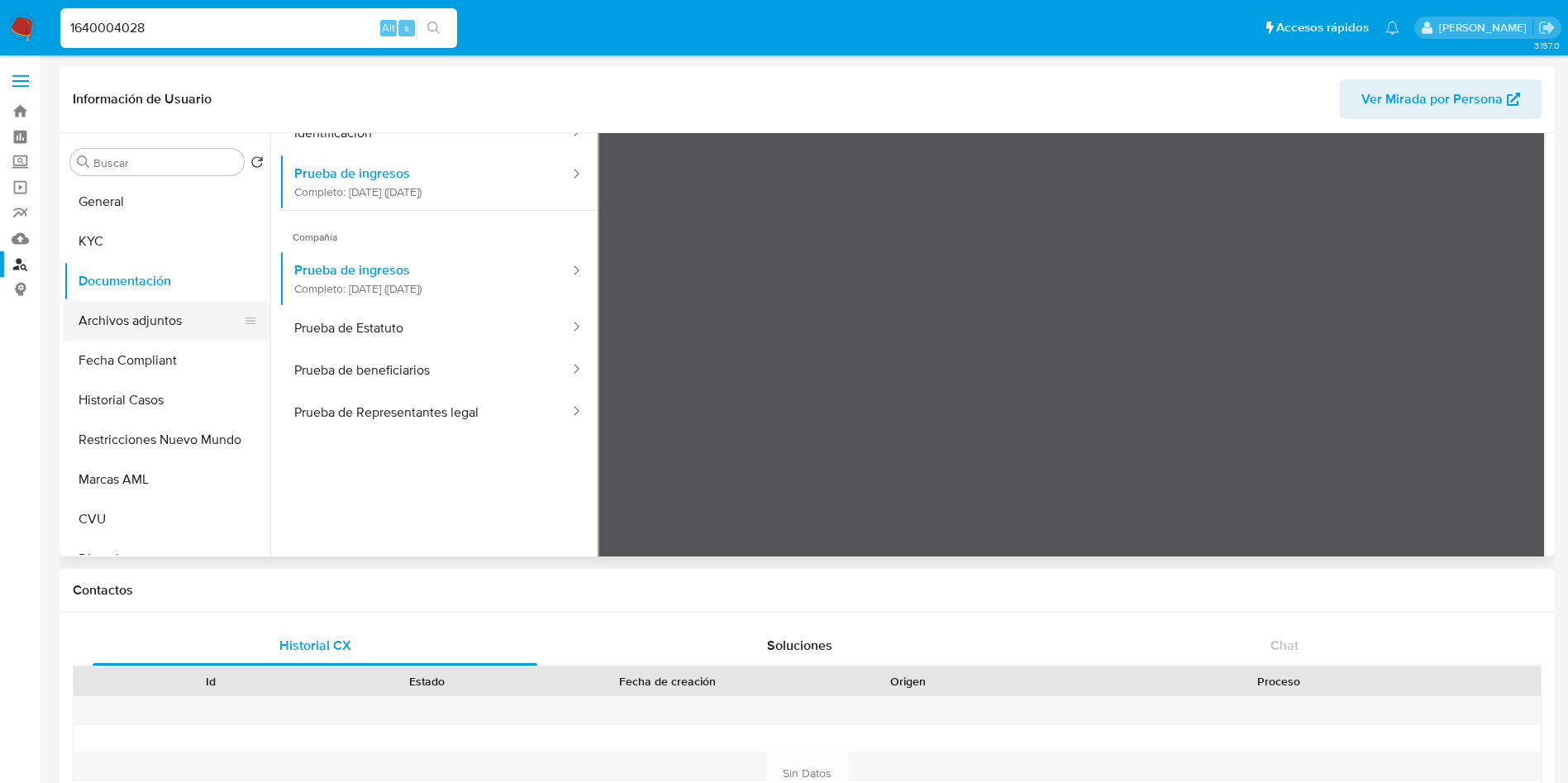
click at [135, 327] on button "Archivos adjuntos" at bounding box center [160, 320] width 193 height 39
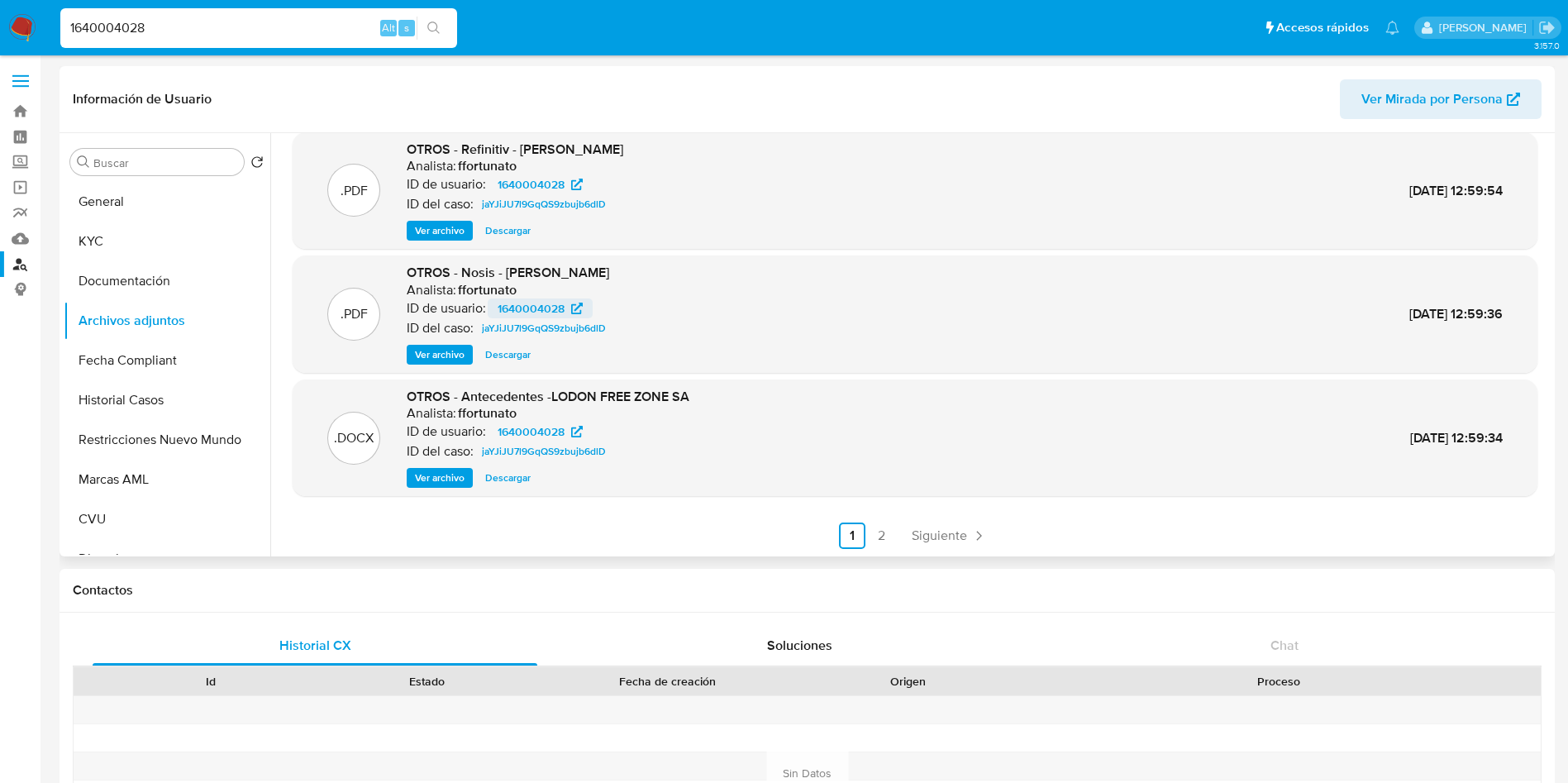
scroll to position [139, 0]
click at [557, 433] on span "1640004028" at bounding box center [532, 431] width 67 height 20
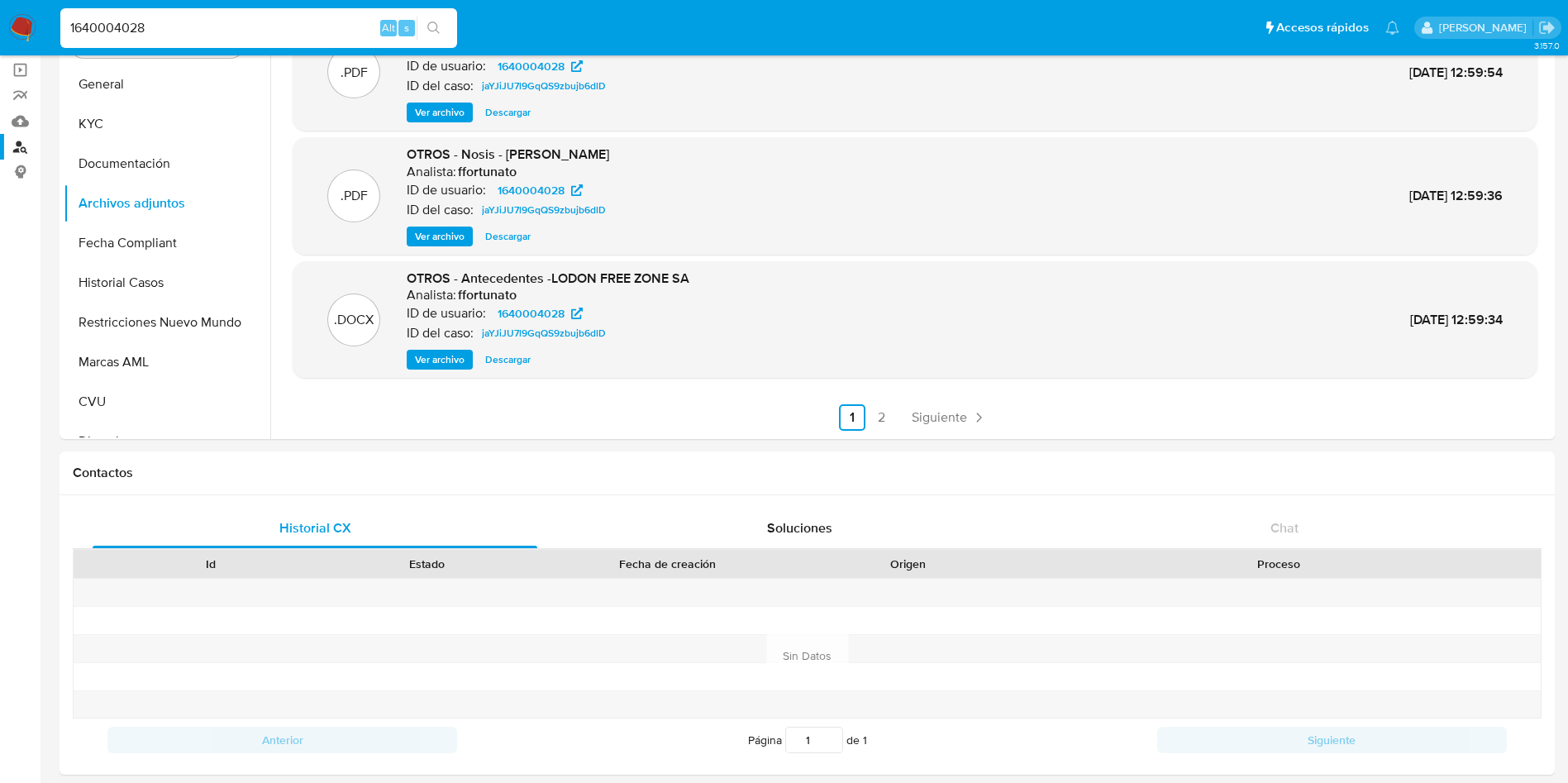
scroll to position [372, 0]
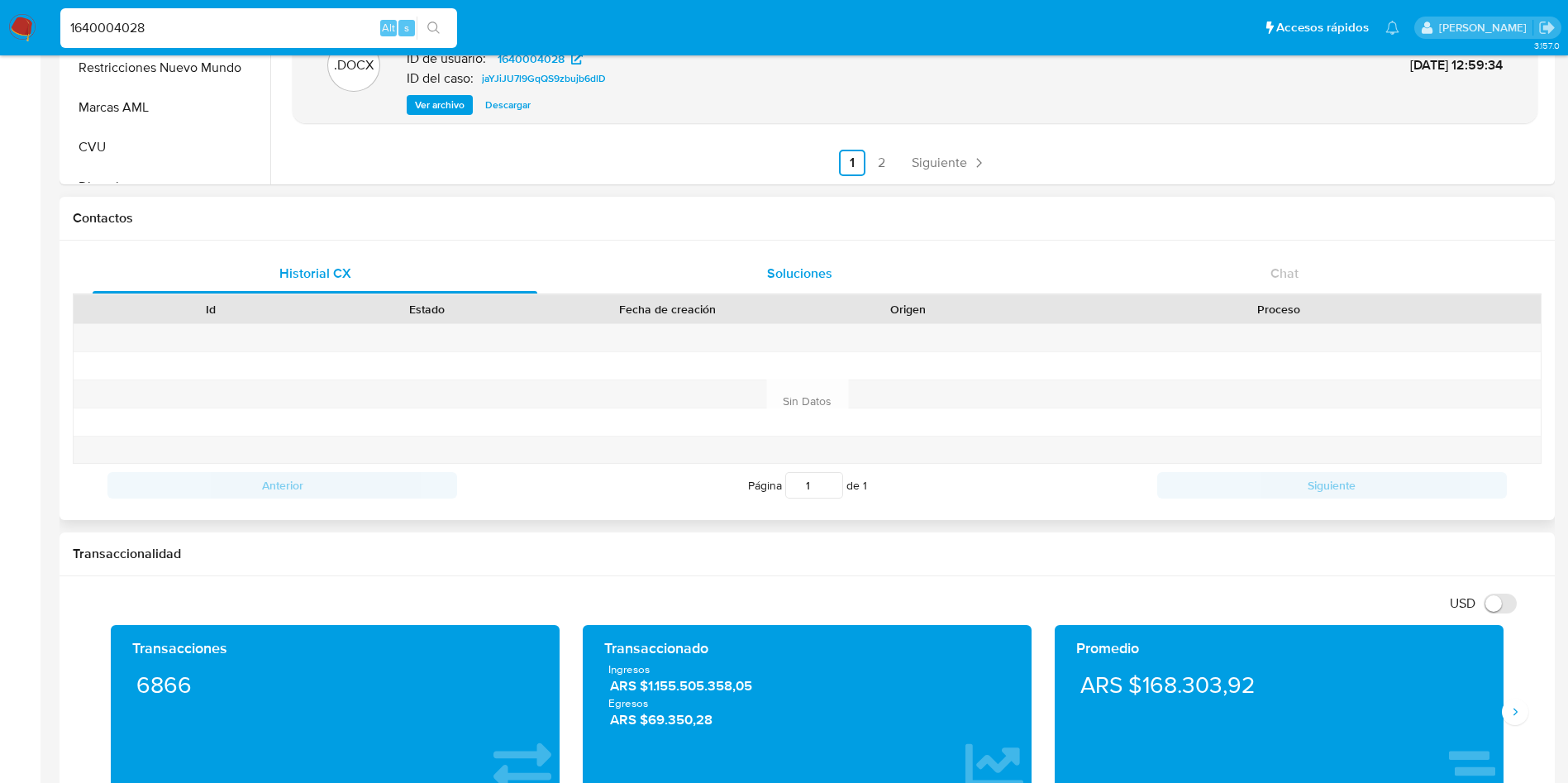
click at [798, 281] on span "Soluciones" at bounding box center [800, 273] width 65 height 19
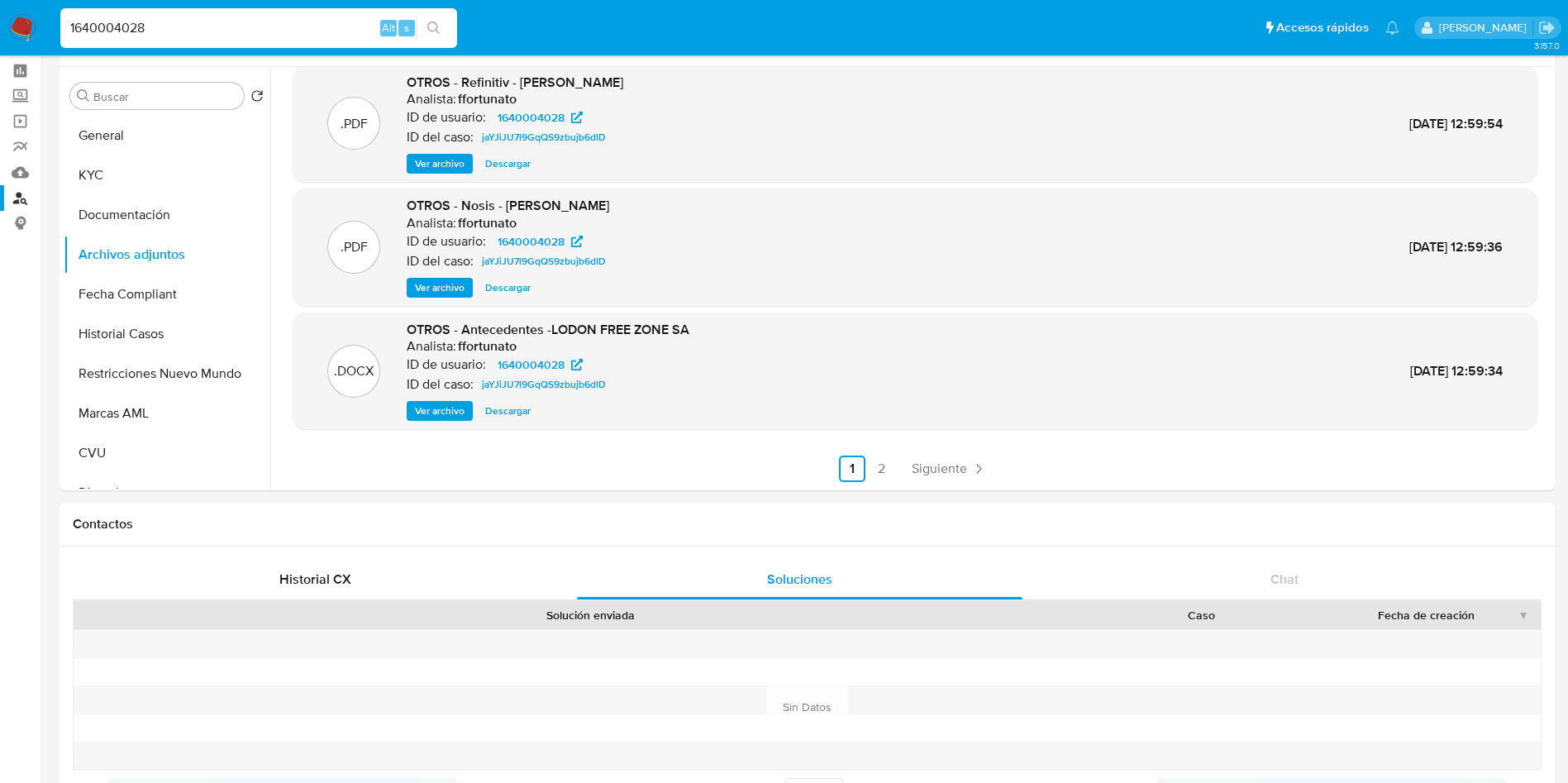
scroll to position [0, 0]
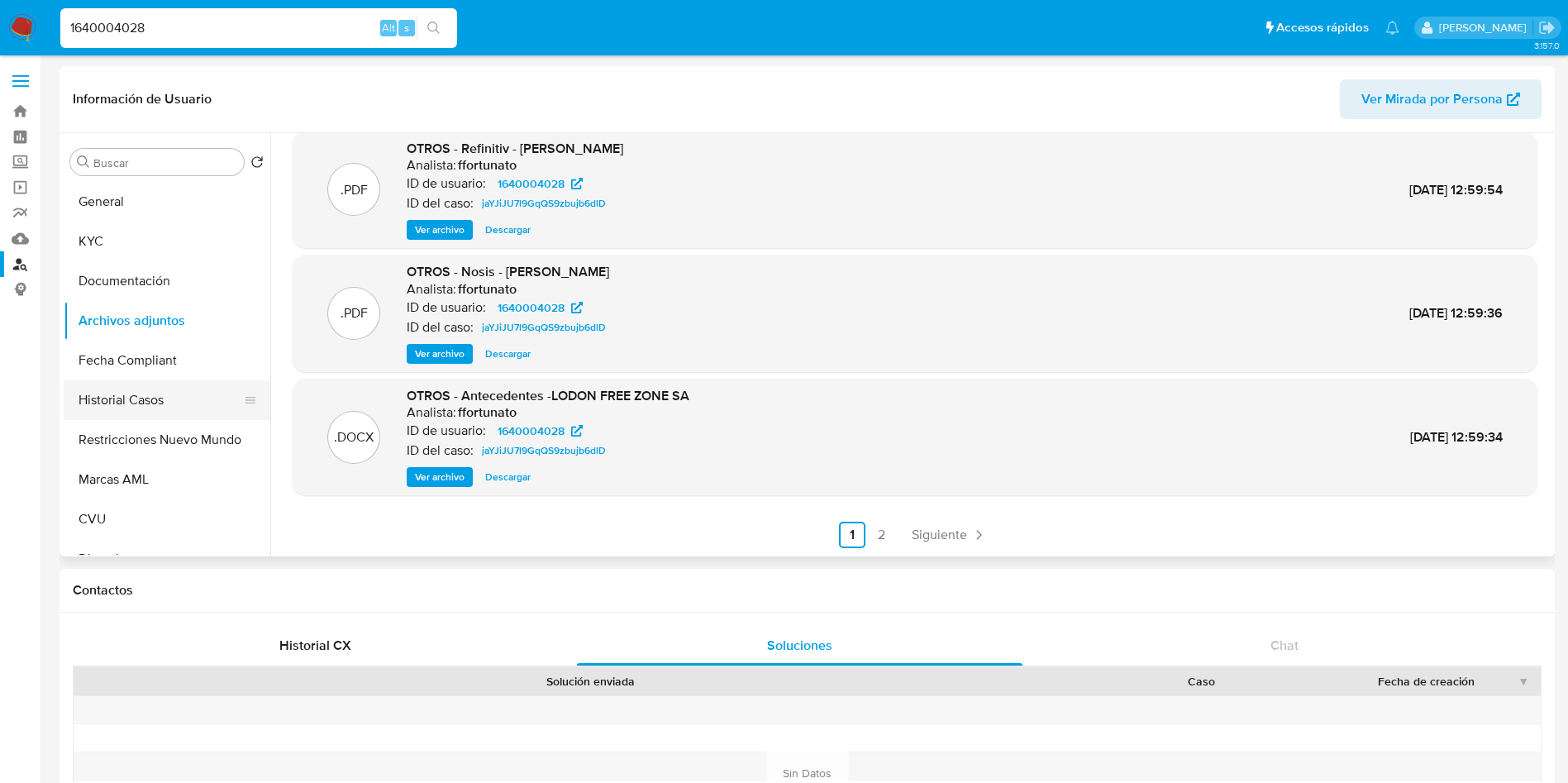
click at [131, 400] on button "Historial Casos" at bounding box center [160, 399] width 193 height 39
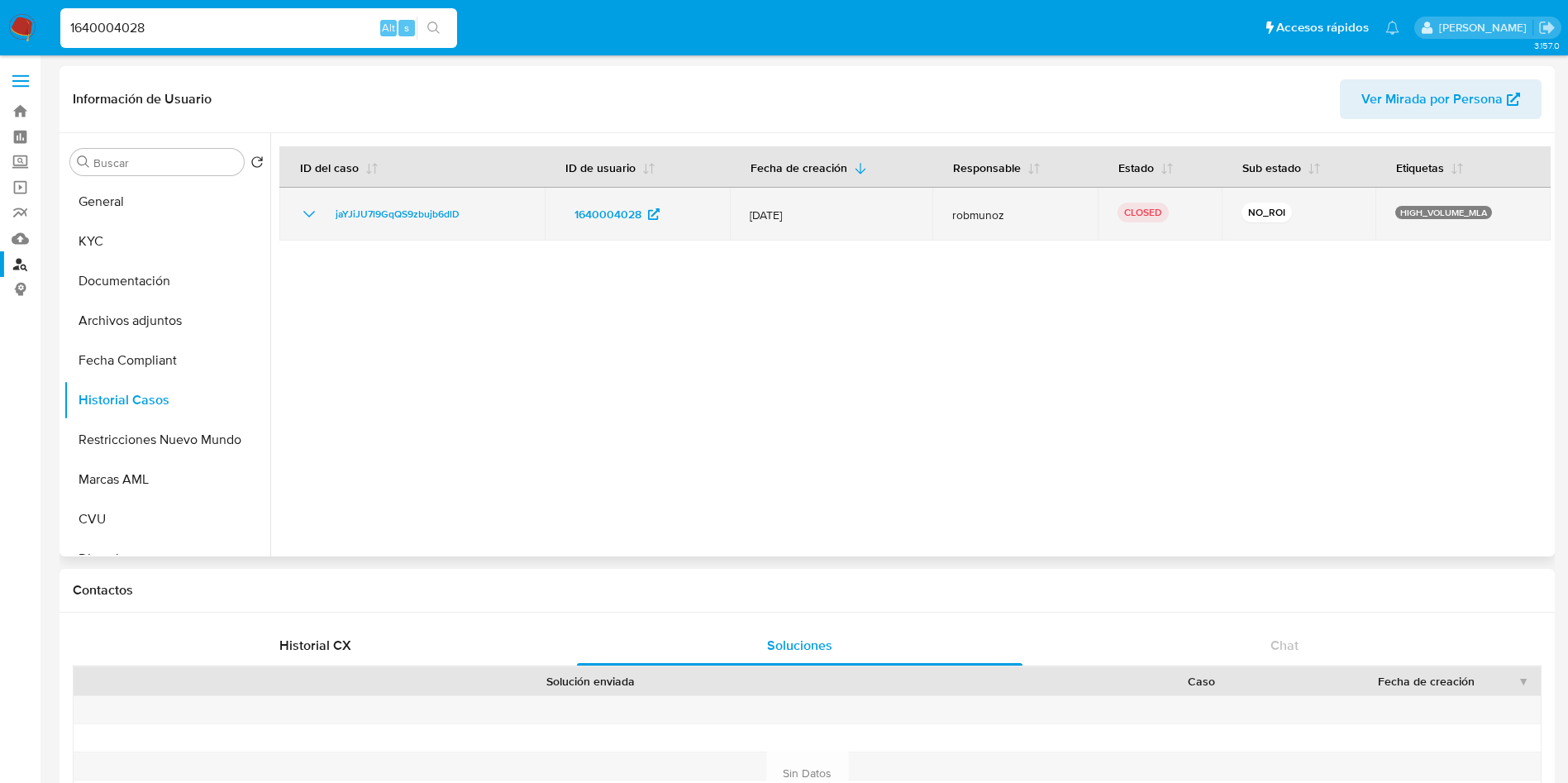
click at [301, 212] on icon "Mostrar/Ocultar" at bounding box center [309, 214] width 20 height 20
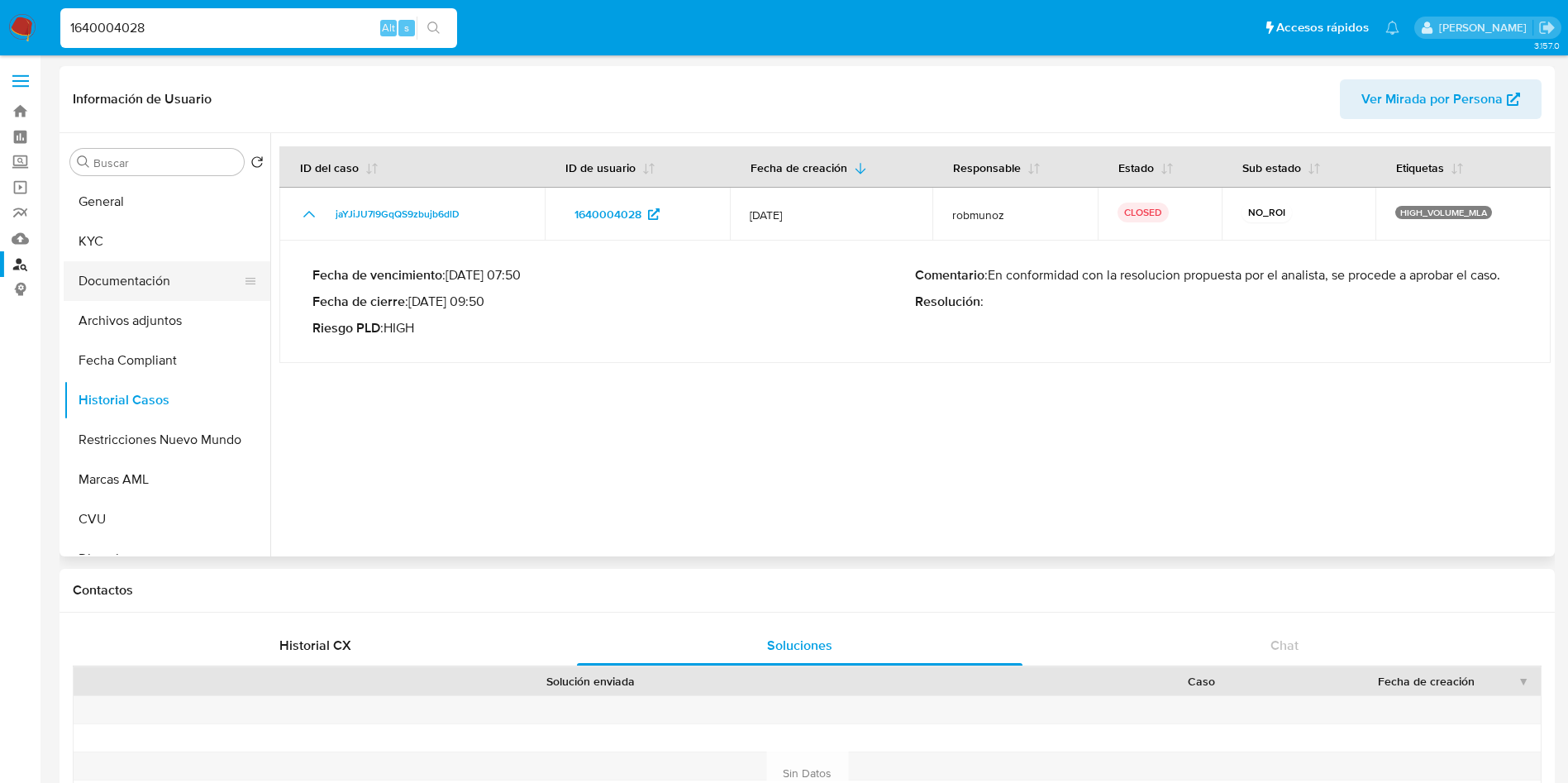
click at [155, 276] on button "Documentación" at bounding box center [160, 281] width 193 height 39
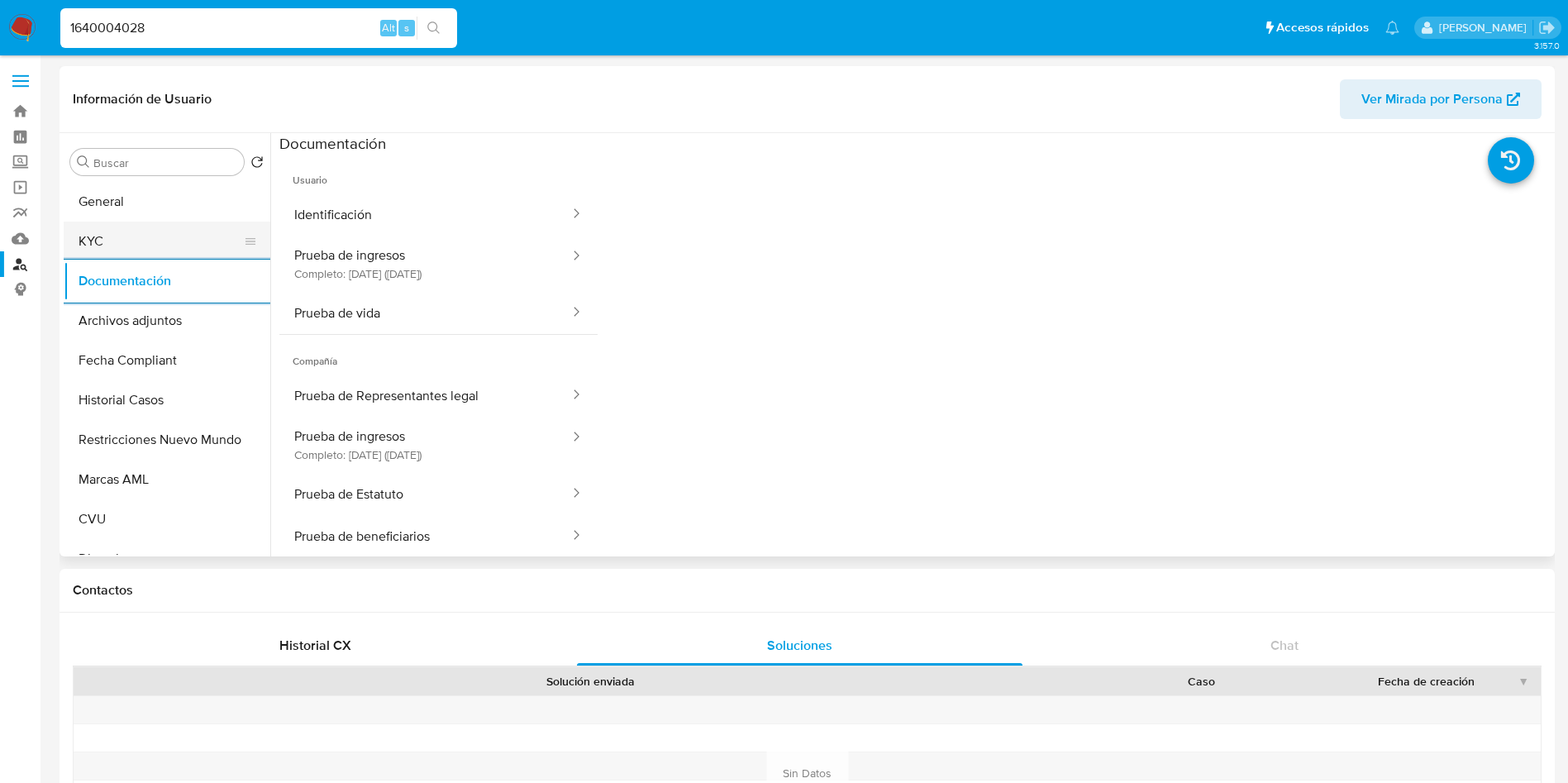
click at [154, 252] on button "KYC" at bounding box center [160, 240] width 193 height 39
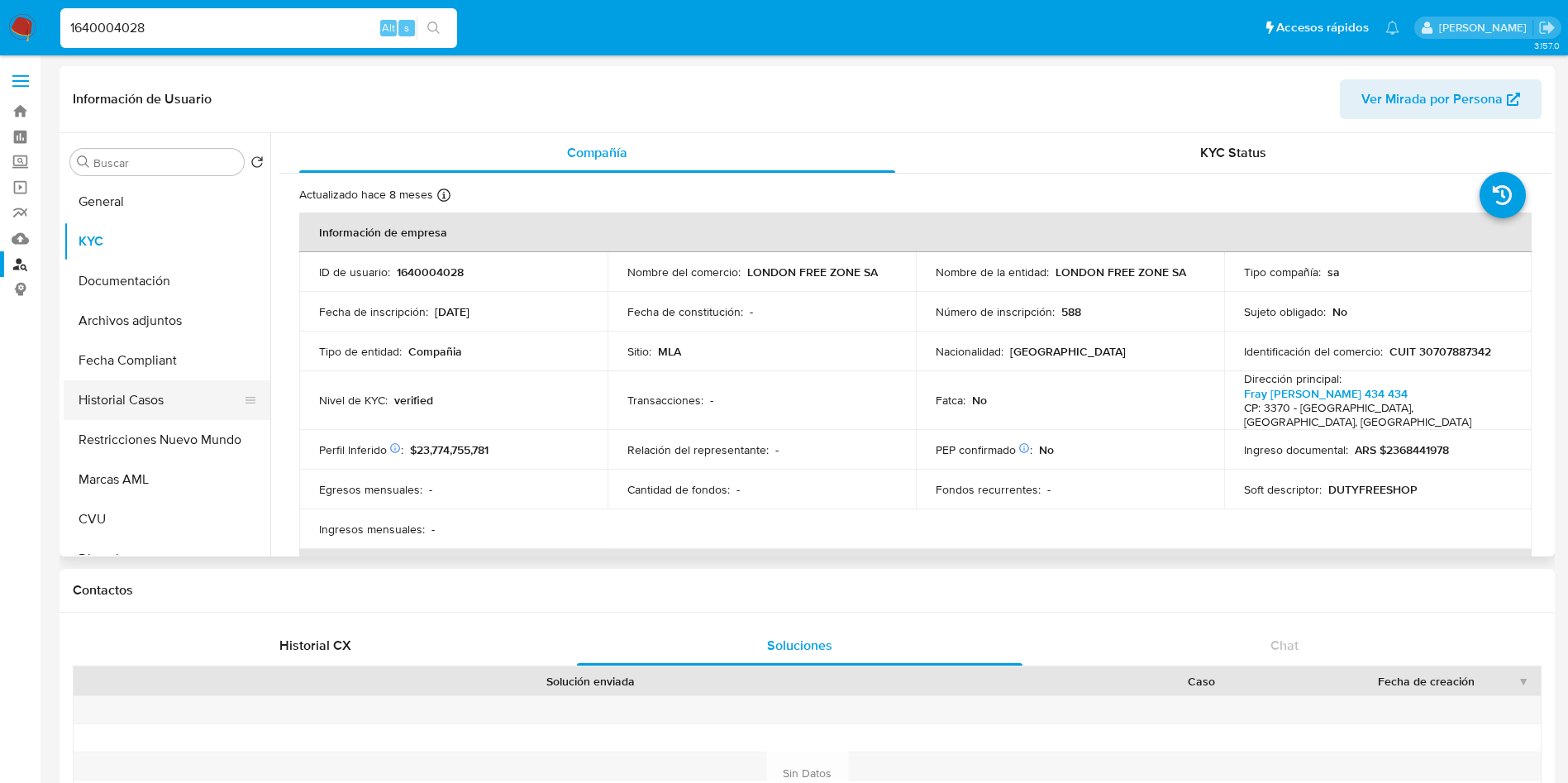
click at [129, 394] on button "Historial Casos" at bounding box center [160, 399] width 193 height 39
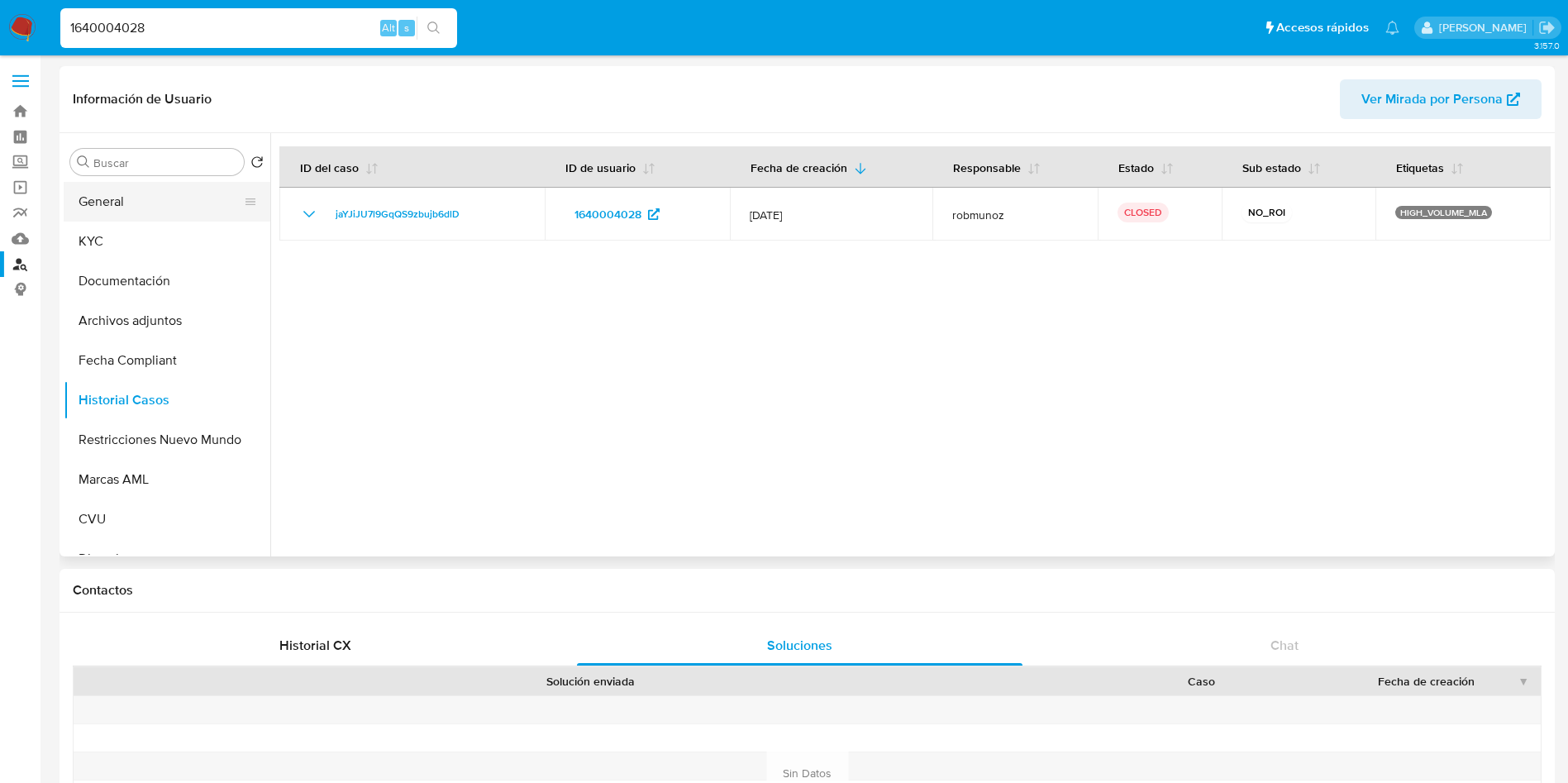
click at [127, 216] on button "General" at bounding box center [160, 201] width 193 height 39
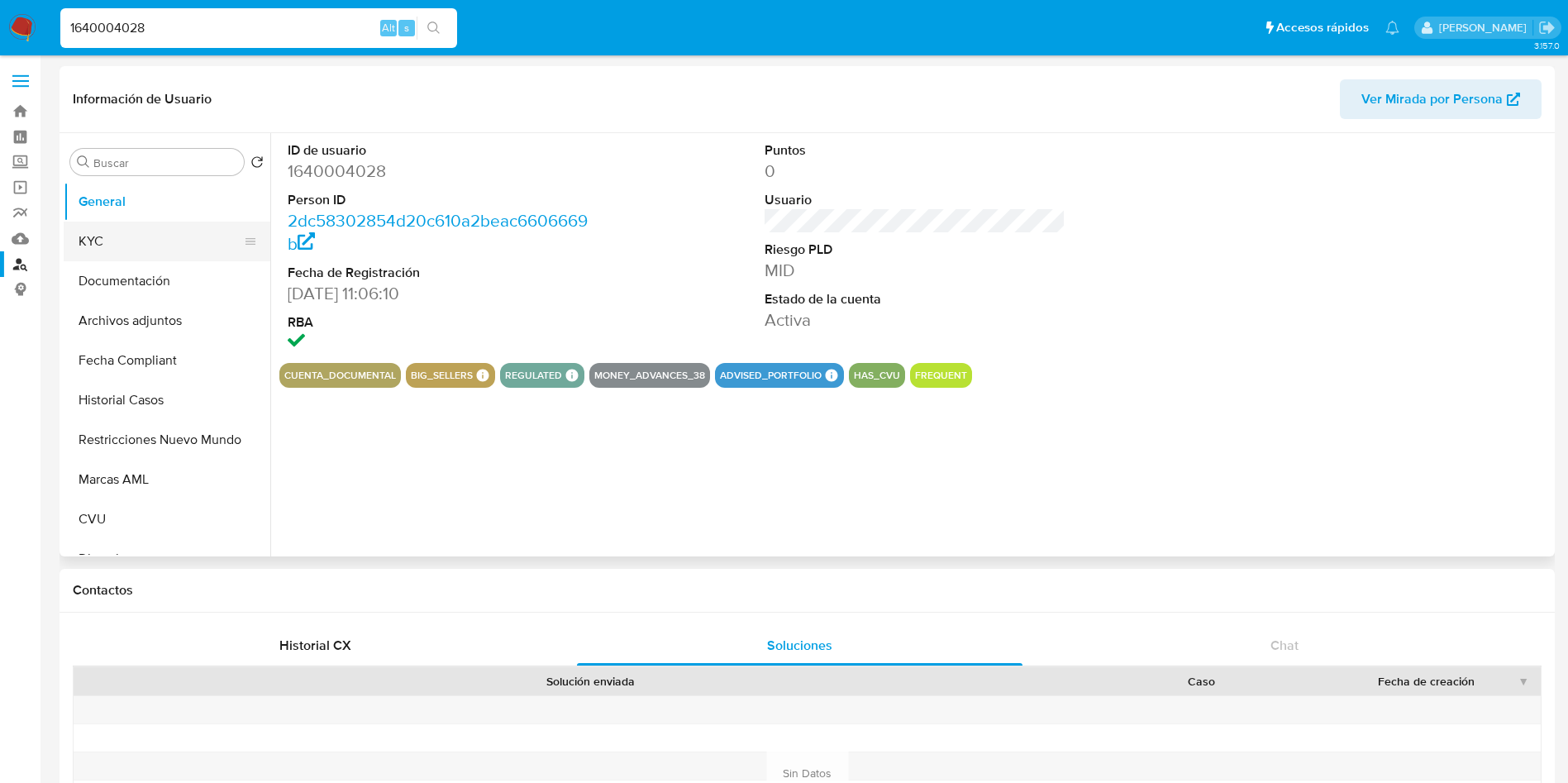
click at [131, 245] on button "KYC" at bounding box center [160, 240] width 193 height 39
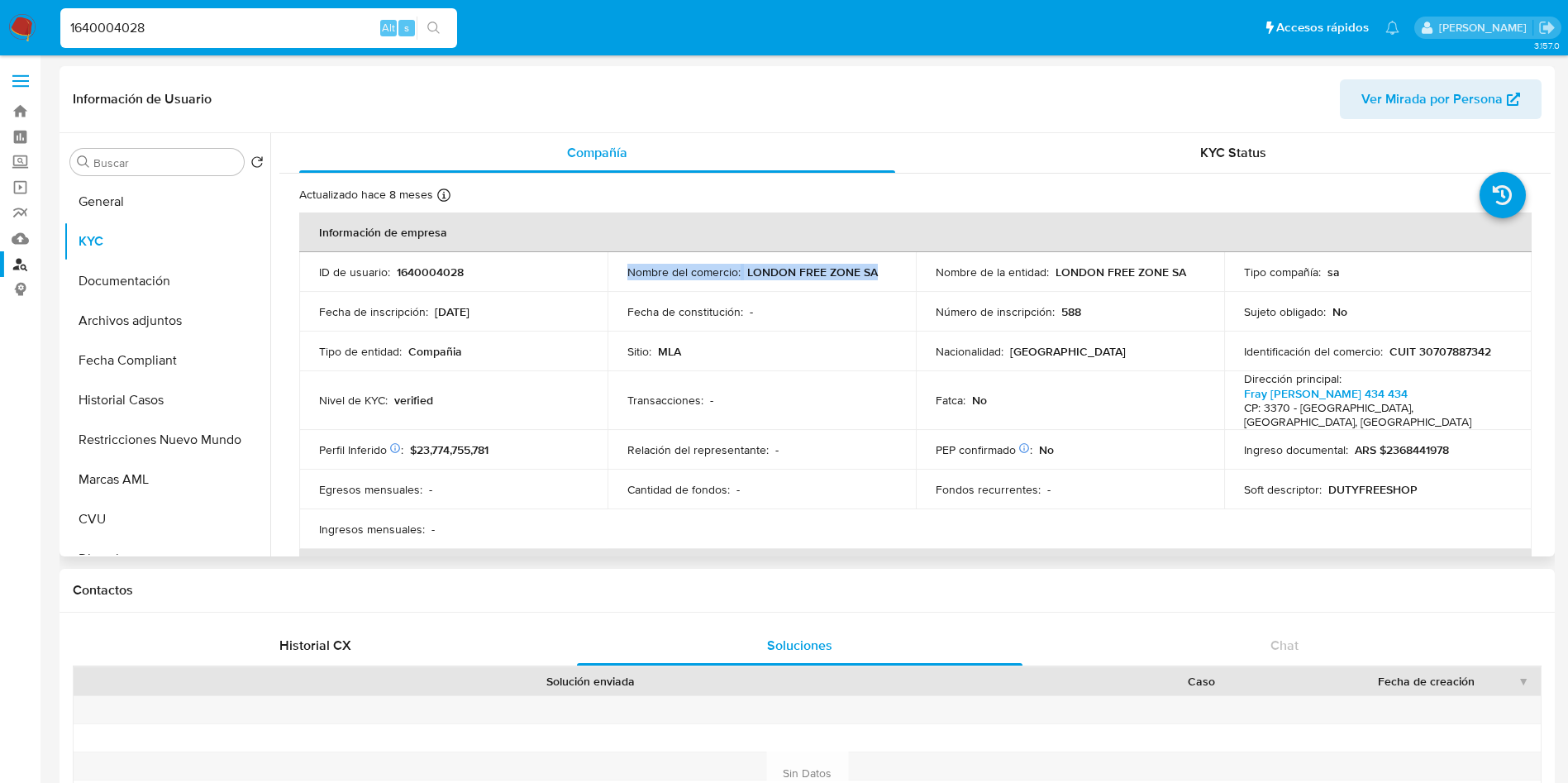
drag, startPoint x: 880, startPoint y: 272, endPoint x: 573, endPoint y: 268, distance: 307.0
click at [573, 268] on tr "ID de usuario : 1640004028 Nombre del comercio : LONDON FREE ZONE SA Nombre de …" at bounding box center [915, 271] width 1232 height 39
copy tr "Nombre del comercio : LONDON FREE ZONE SA"
click at [1149, 369] on td "Nacionalidad : Argentina" at bounding box center [1070, 351] width 309 height 39
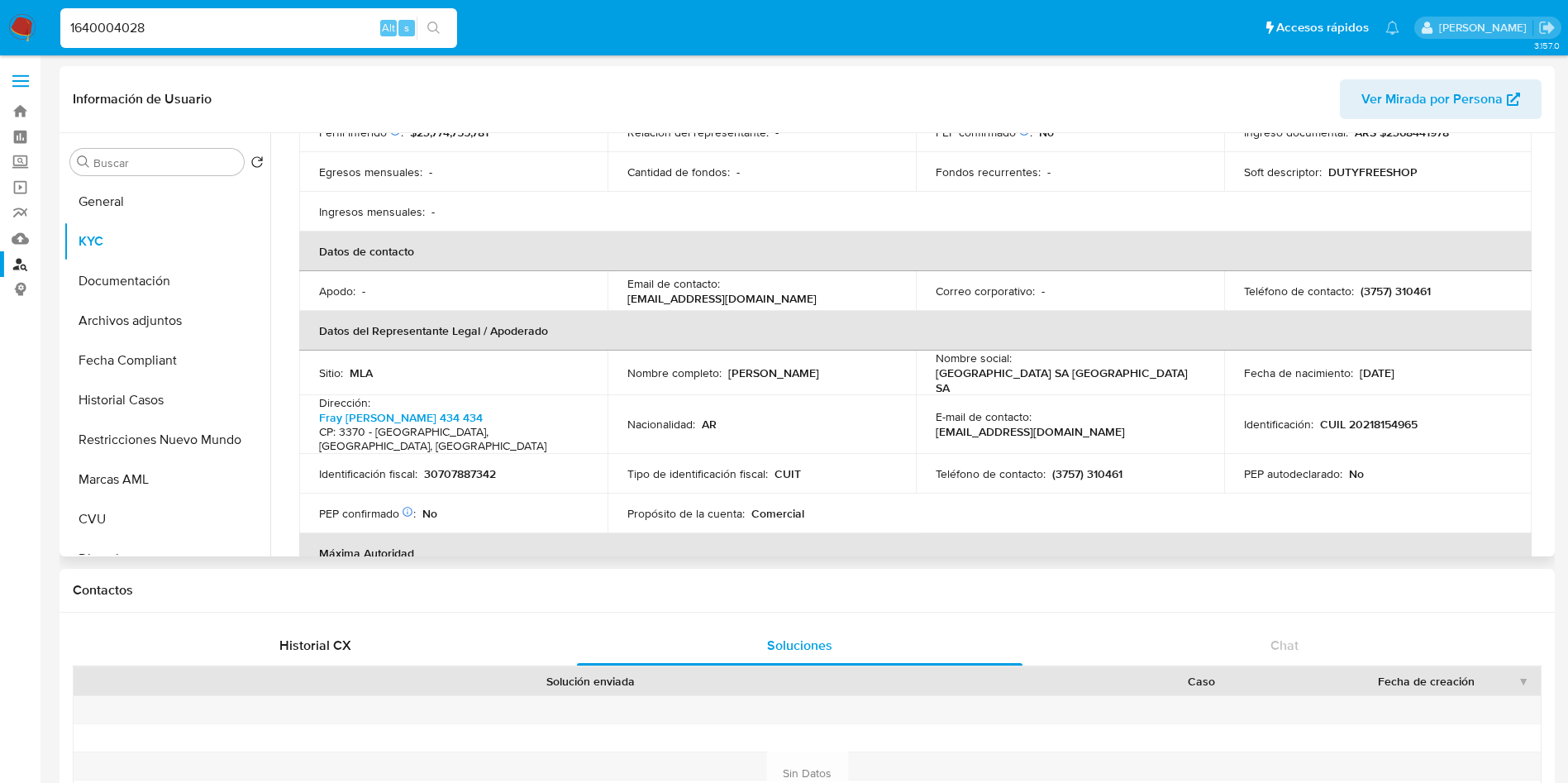
scroll to position [372, 0]
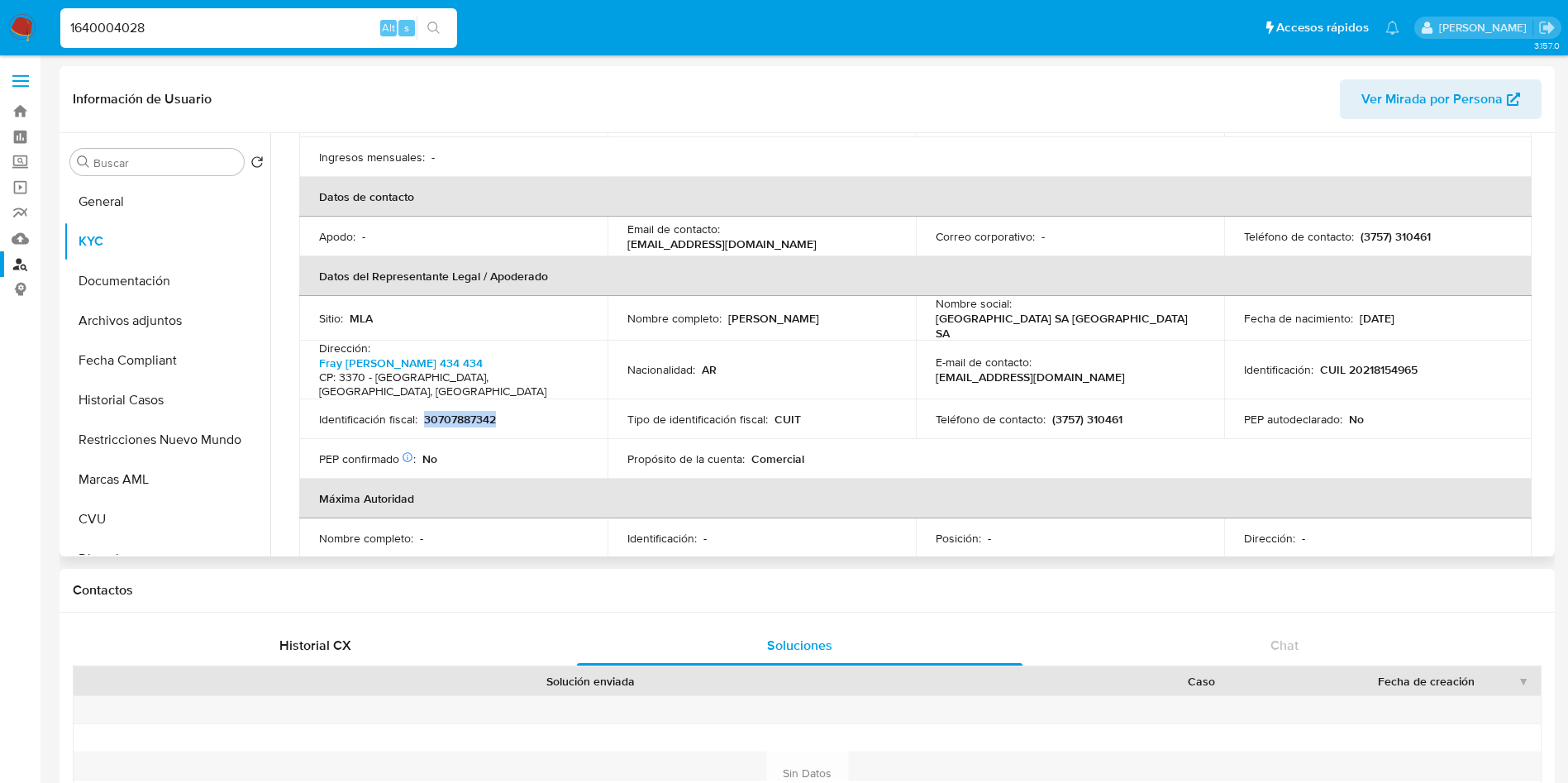
drag, startPoint x: 512, startPoint y: 388, endPoint x: 425, endPoint y: 384, distance: 87.1
click at [425, 412] on div "Identificación fiscal : 30707887342" at bounding box center [453, 418] width 268 height 14
copy p "30707887342"
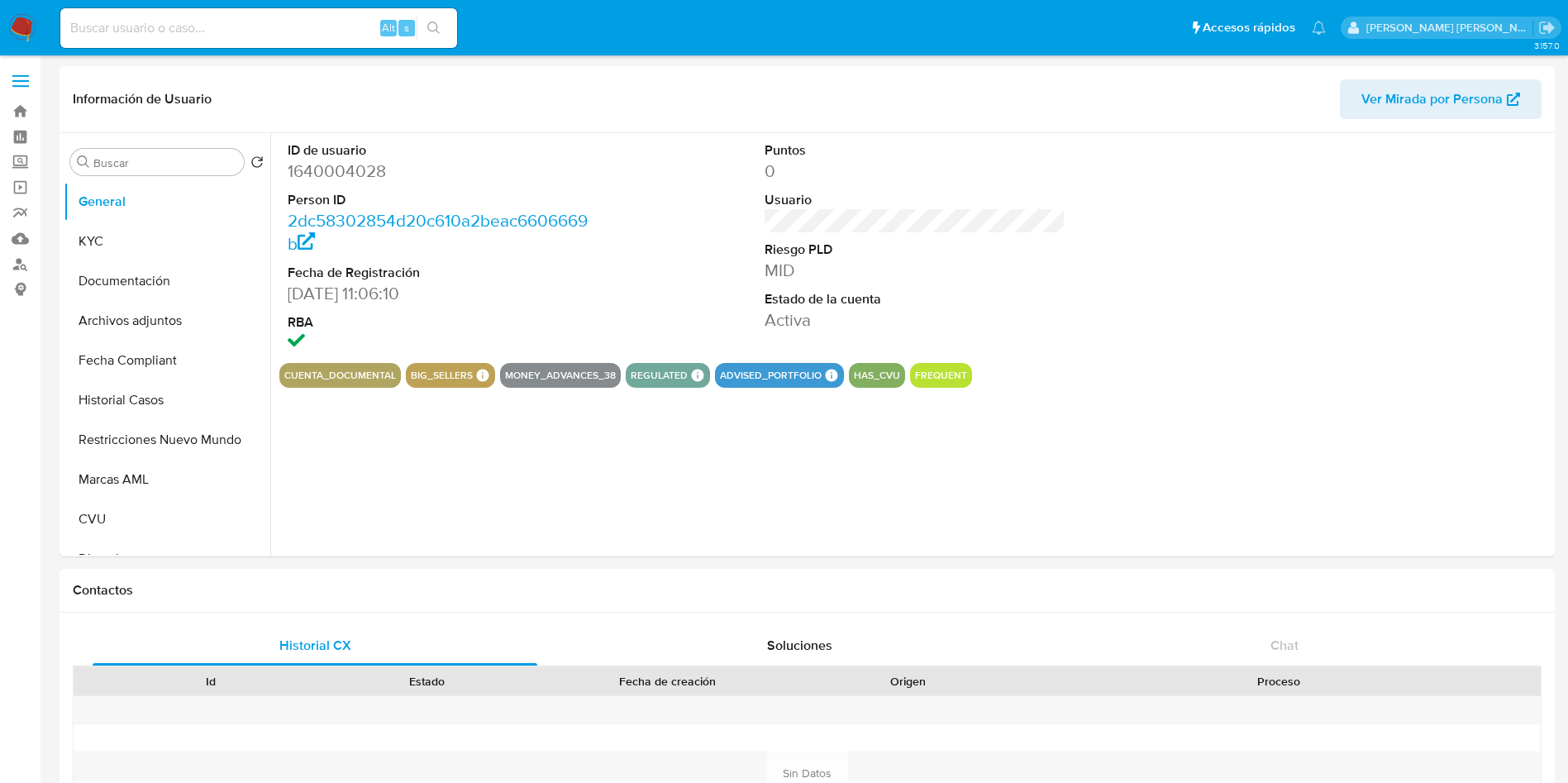
select select "10"
